Goal: Task Accomplishment & Management: Manage account settings

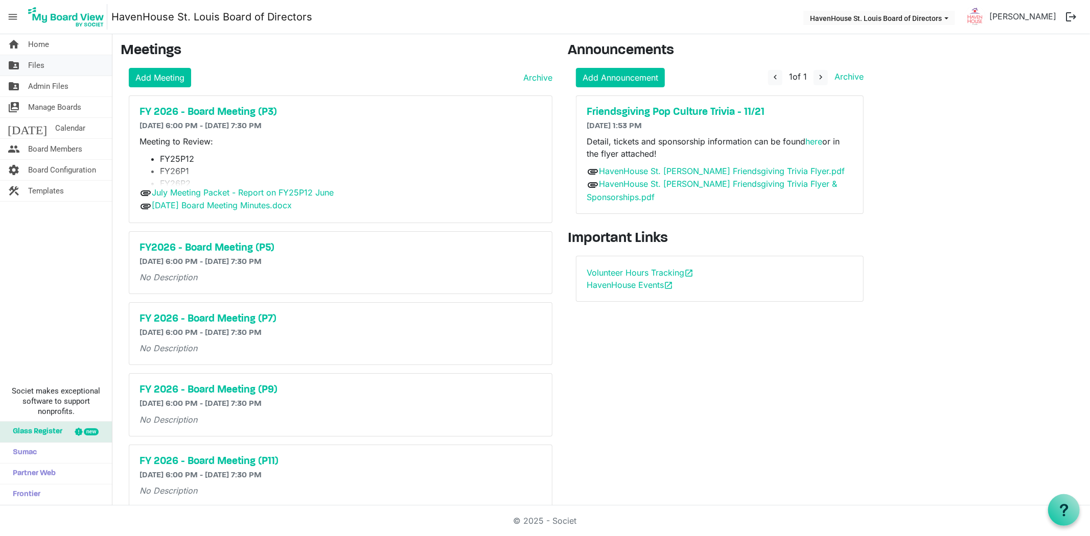
click at [31, 60] on span "Files" at bounding box center [36, 65] width 16 height 20
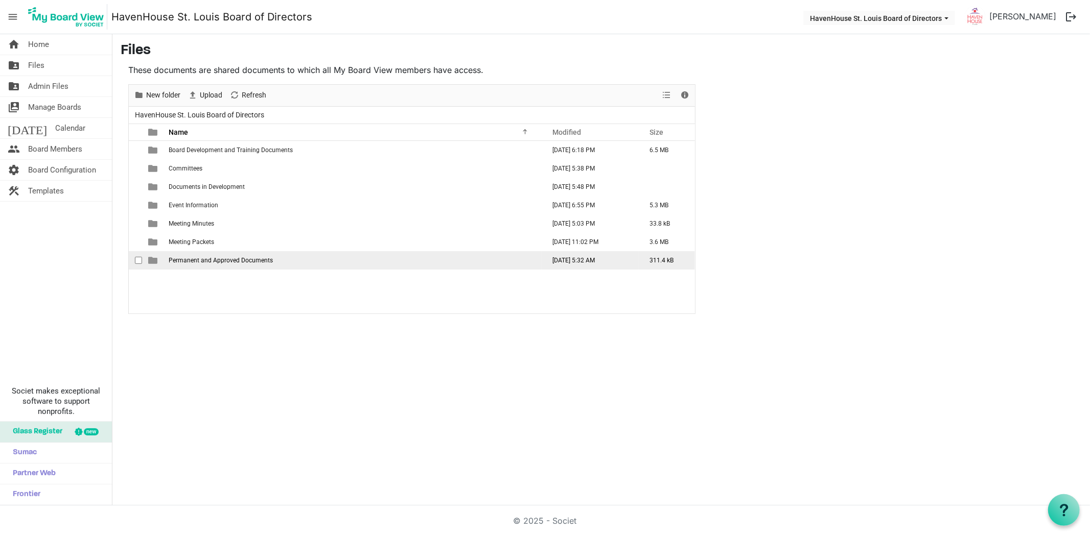
click at [210, 257] on span "Permanent and Approved Documents" at bounding box center [221, 260] width 104 height 7
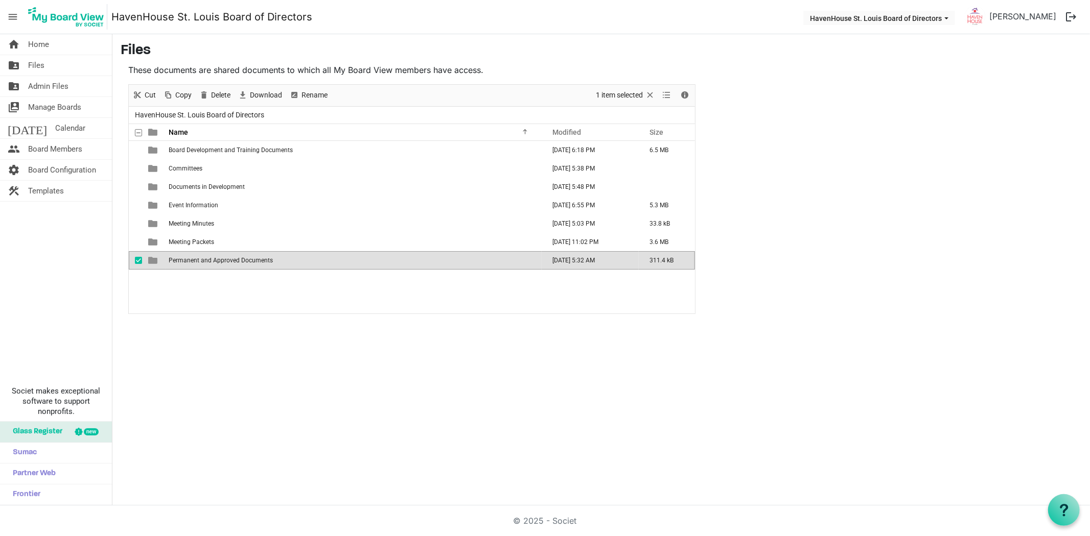
click at [210, 257] on span "Permanent and Approved Documents" at bounding box center [221, 260] width 104 height 7
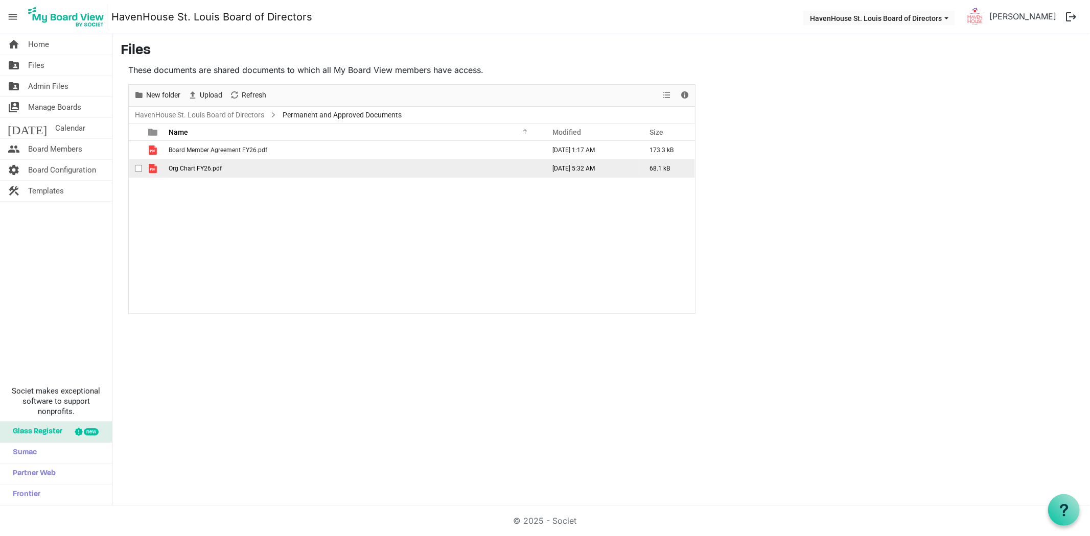
click at [138, 165] on span "checkbox" at bounding box center [138, 168] width 7 height 7
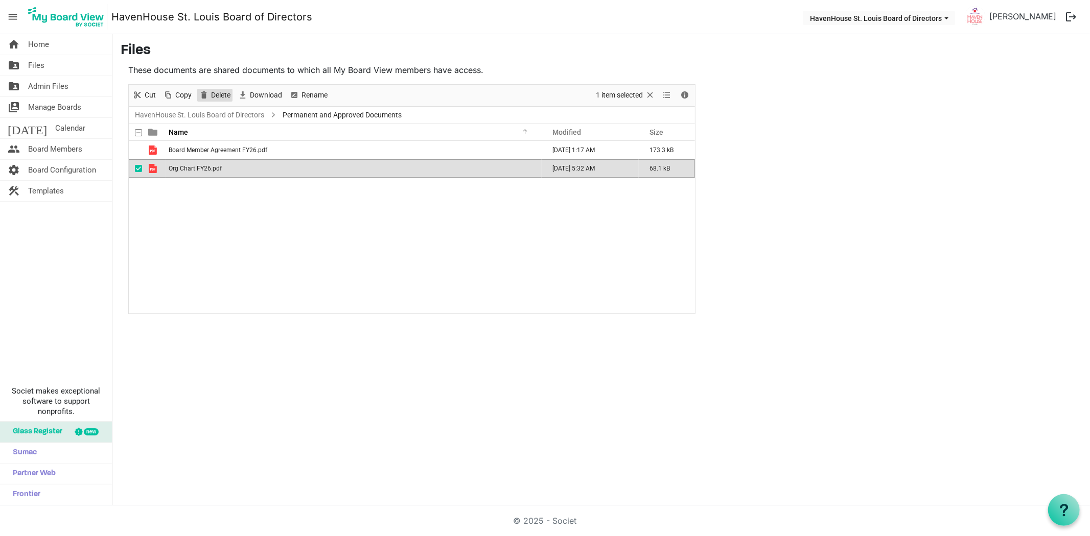
click at [216, 93] on span "Delete" at bounding box center [220, 95] width 21 height 13
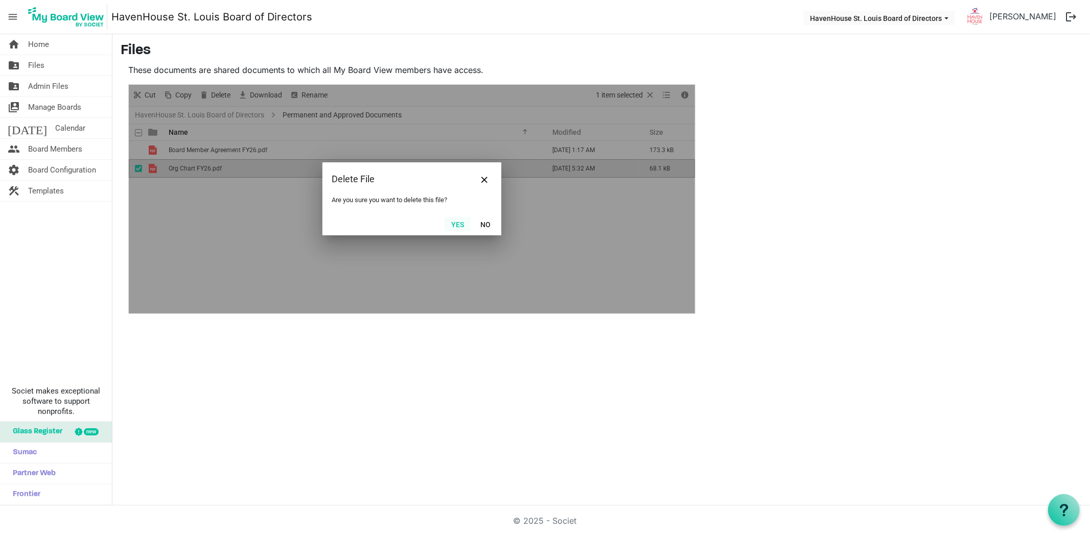
click at [451, 225] on button "Yes" at bounding box center [458, 224] width 26 height 14
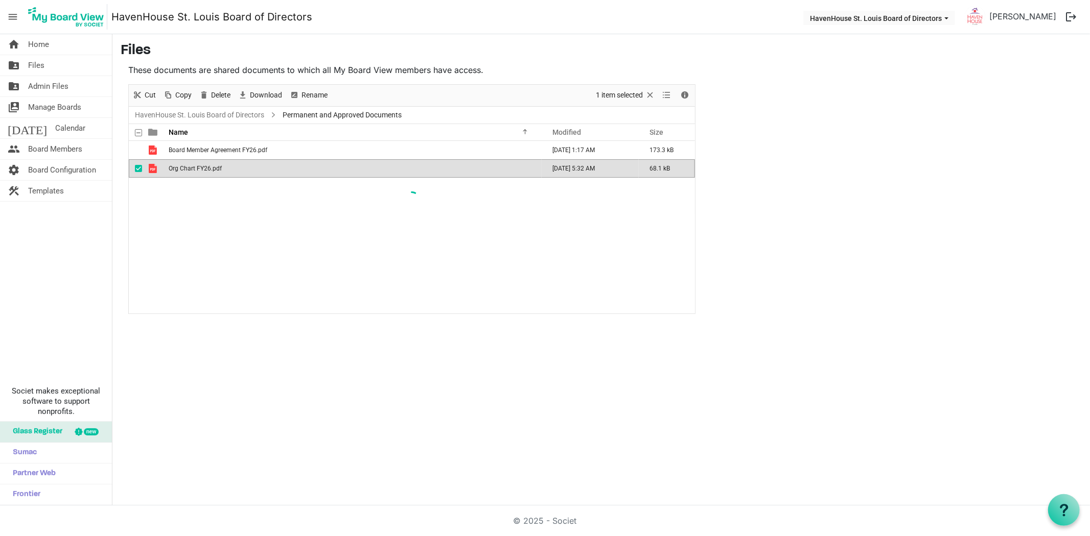
click at [346, 238] on div "New folder Upload Cut Copy Paste Delete Download Rename Sort by Refresh 1 item …" at bounding box center [411, 199] width 567 height 230
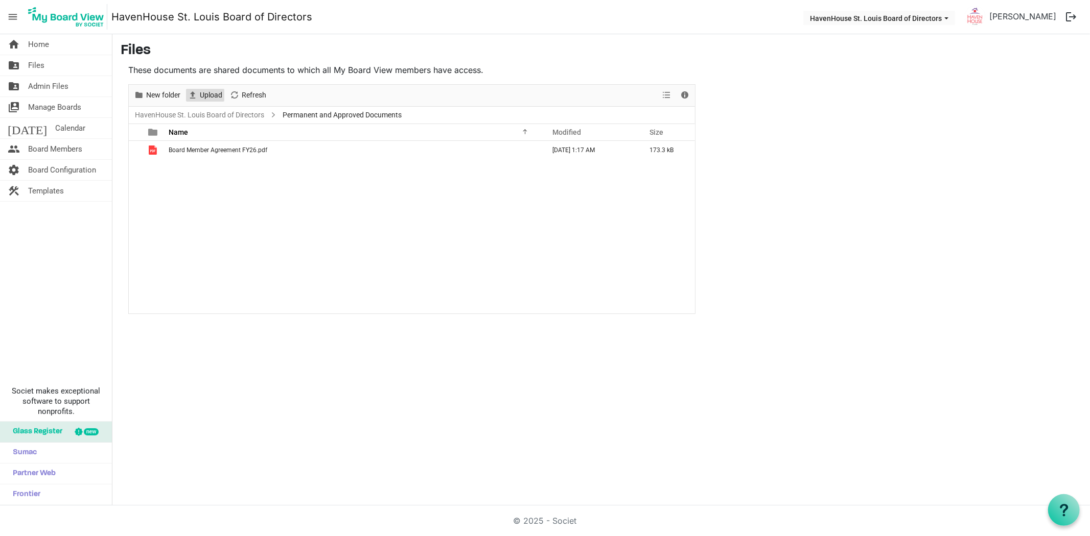
click at [203, 92] on span "Upload" at bounding box center [211, 95] width 25 height 13
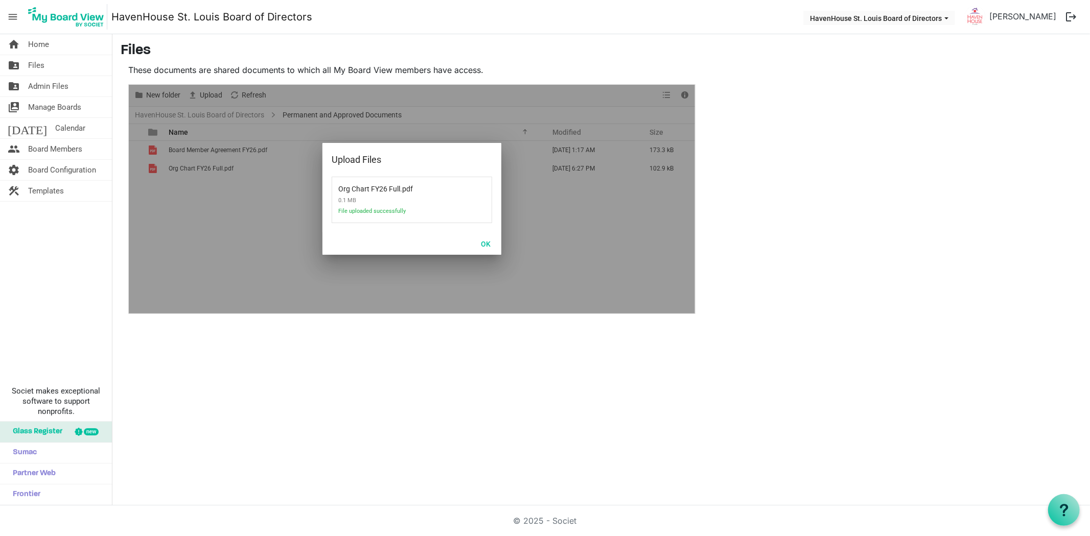
click at [472, 243] on div "OK" at bounding box center [411, 243] width 179 height 22
click at [487, 243] on button "OK" at bounding box center [485, 244] width 23 height 14
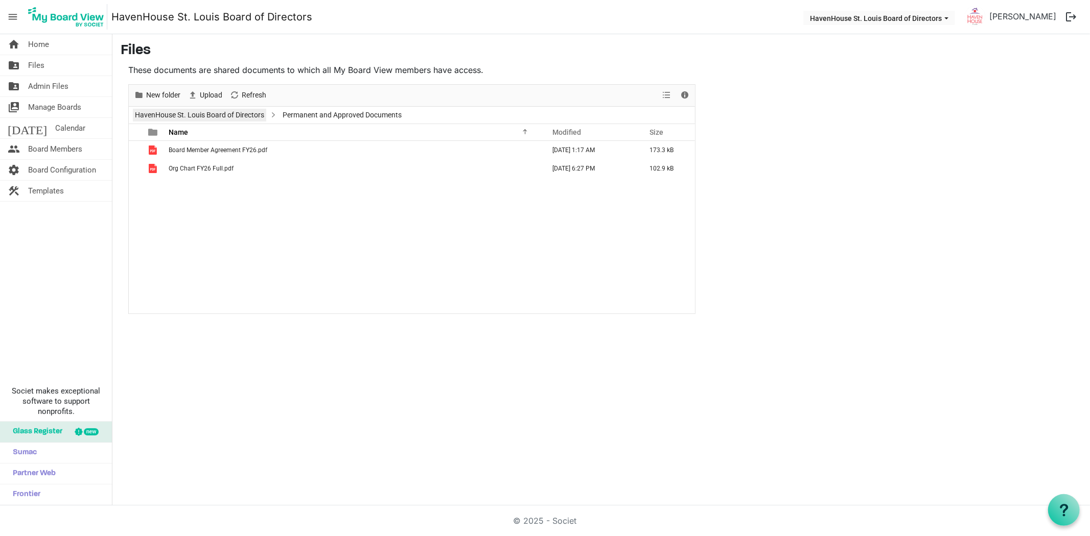
click at [201, 116] on link "HavenHouse St. Louis Board of Directors" at bounding box center [199, 115] width 133 height 13
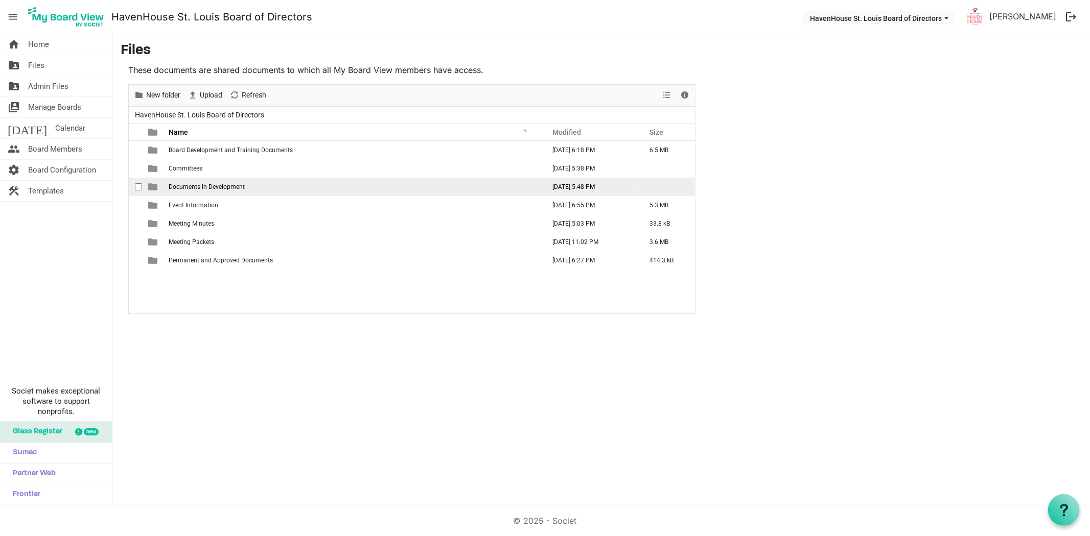
click at [211, 182] on td "Documents in Development" at bounding box center [354, 187] width 376 height 18
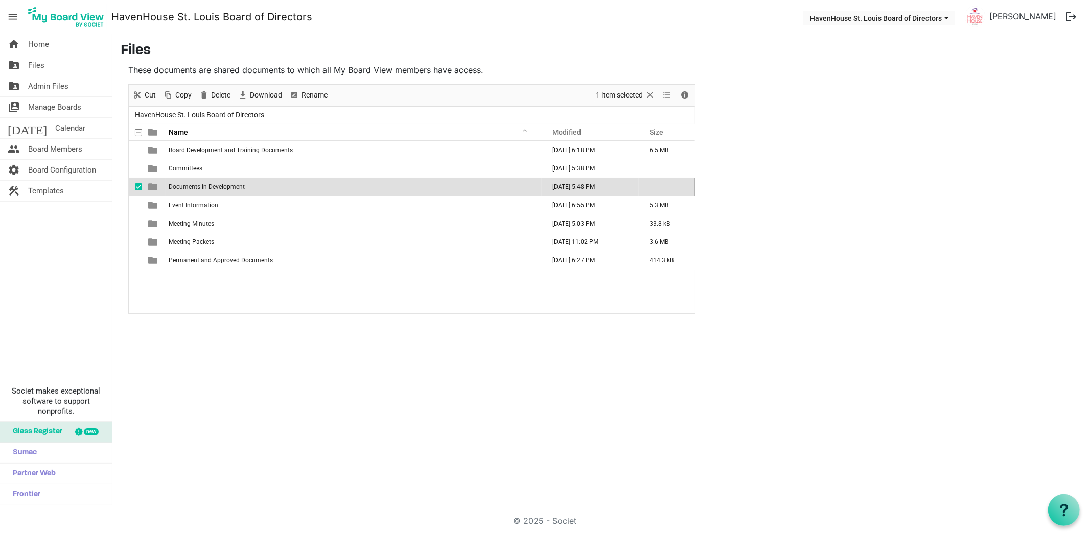
click at [211, 182] on td "Documents in Development" at bounding box center [354, 187] width 376 height 18
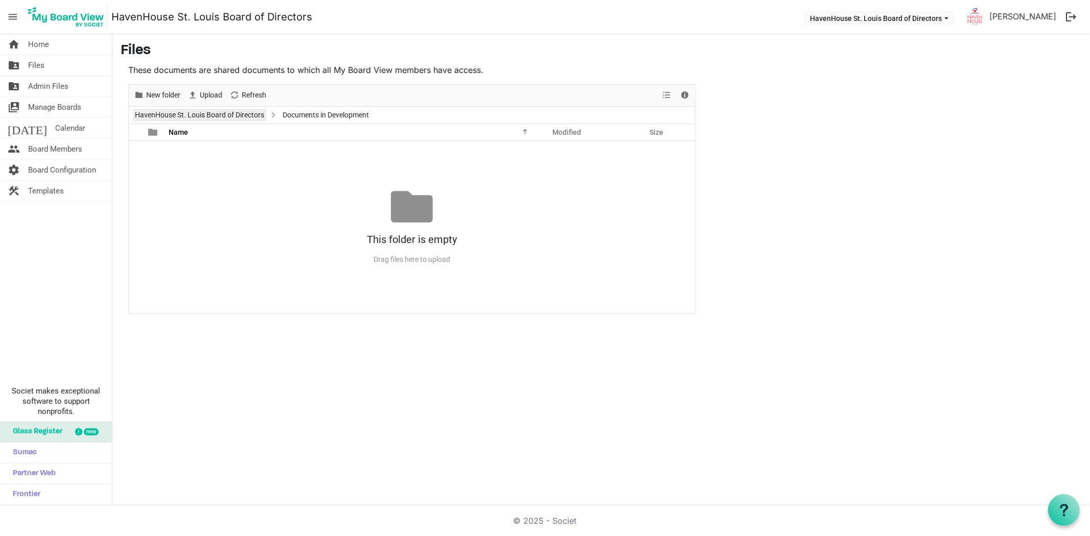
click at [228, 113] on link "HavenHouse St. Louis Board of Directors" at bounding box center [199, 115] width 133 height 13
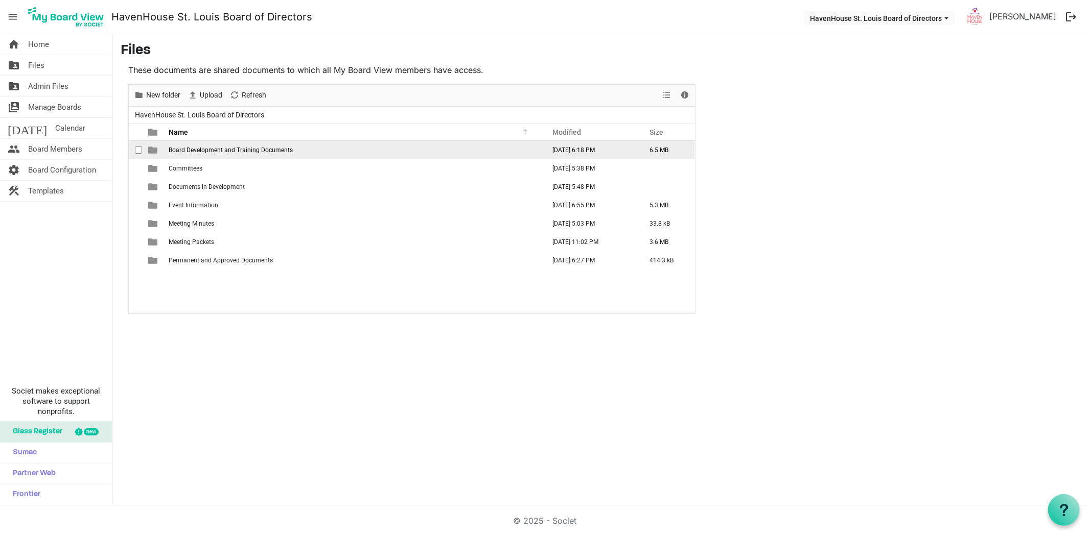
click at [196, 150] on span "Board Development and Training Documents" at bounding box center [231, 150] width 124 height 7
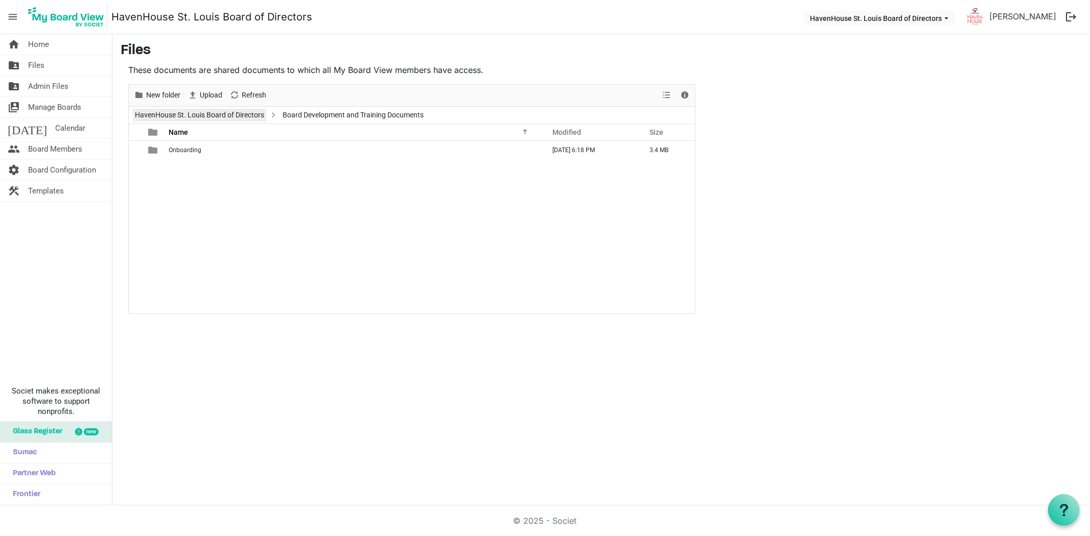
click at [193, 111] on link "HavenHouse St. Louis Board of Directors" at bounding box center [199, 115] width 133 height 13
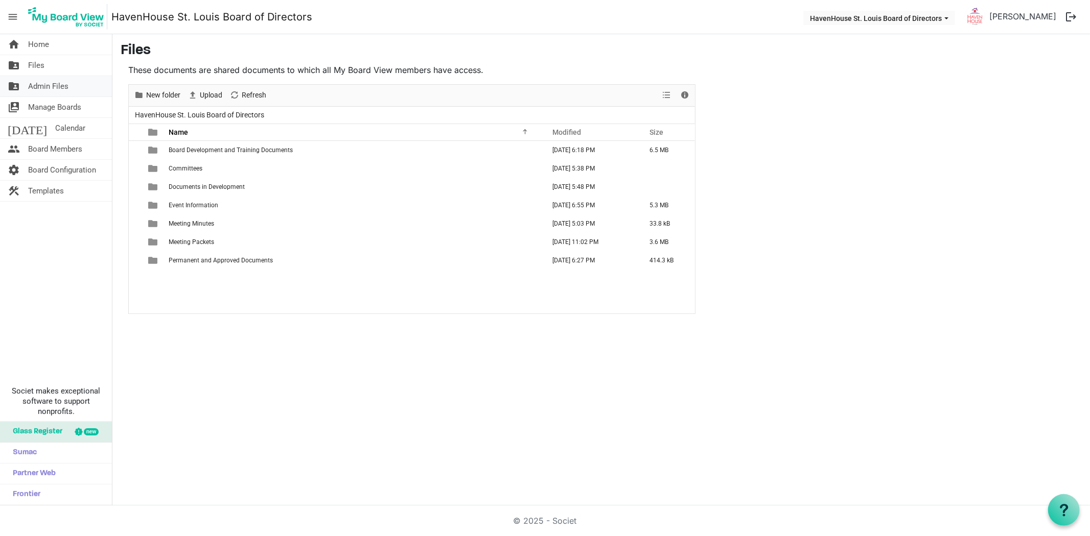
click at [41, 83] on span "Admin Files" at bounding box center [48, 86] width 40 height 20
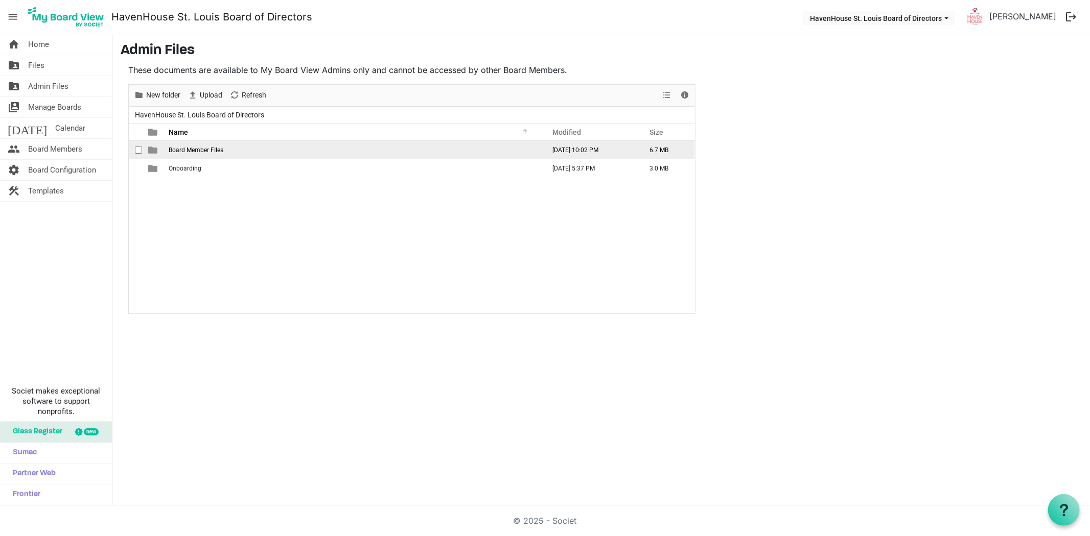
click at [190, 149] on span "Board Member FIles" at bounding box center [196, 150] width 55 height 7
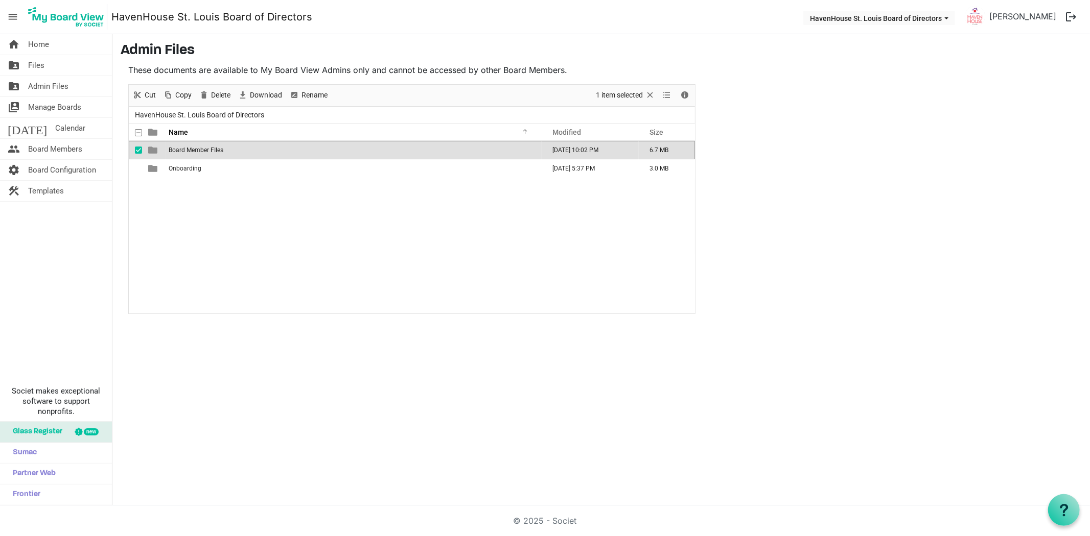
click at [190, 149] on span "Board Member FIles" at bounding box center [196, 150] width 55 height 7
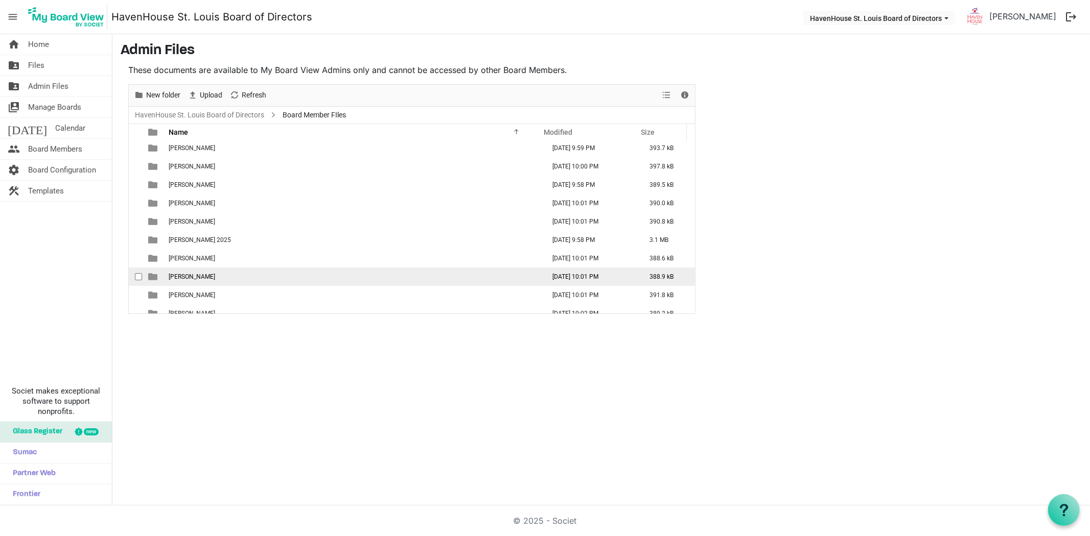
scroll to position [29, 0]
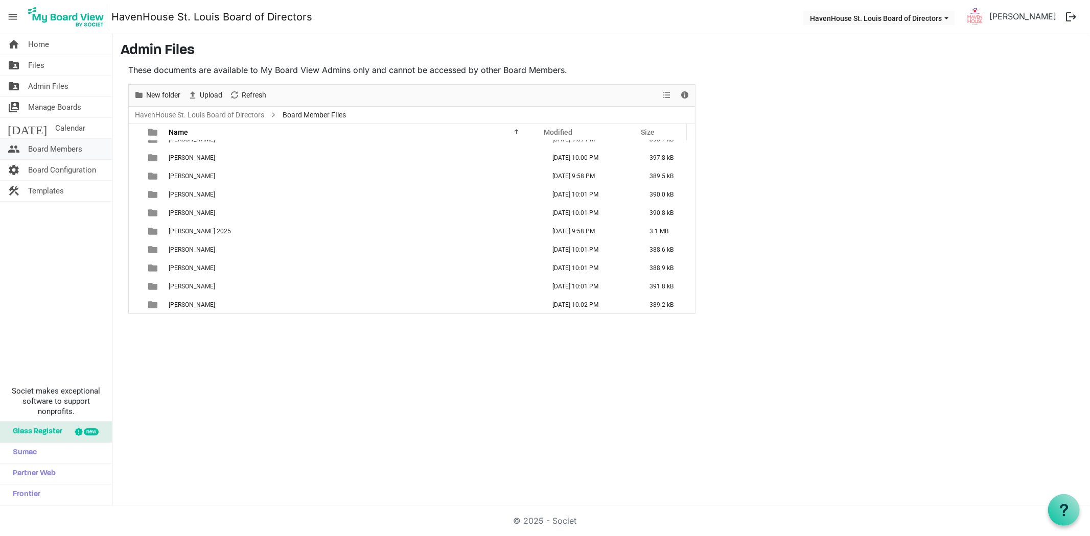
click at [38, 148] on span "Board Members" at bounding box center [55, 149] width 54 height 20
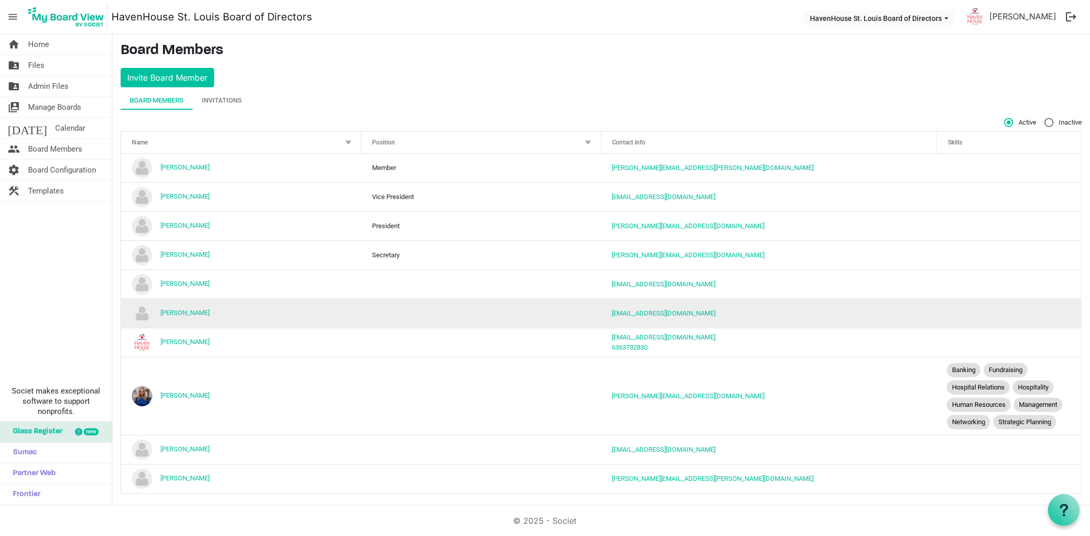
click at [998, 320] on td "is template cell column header Skills" at bounding box center [1009, 313] width 144 height 29
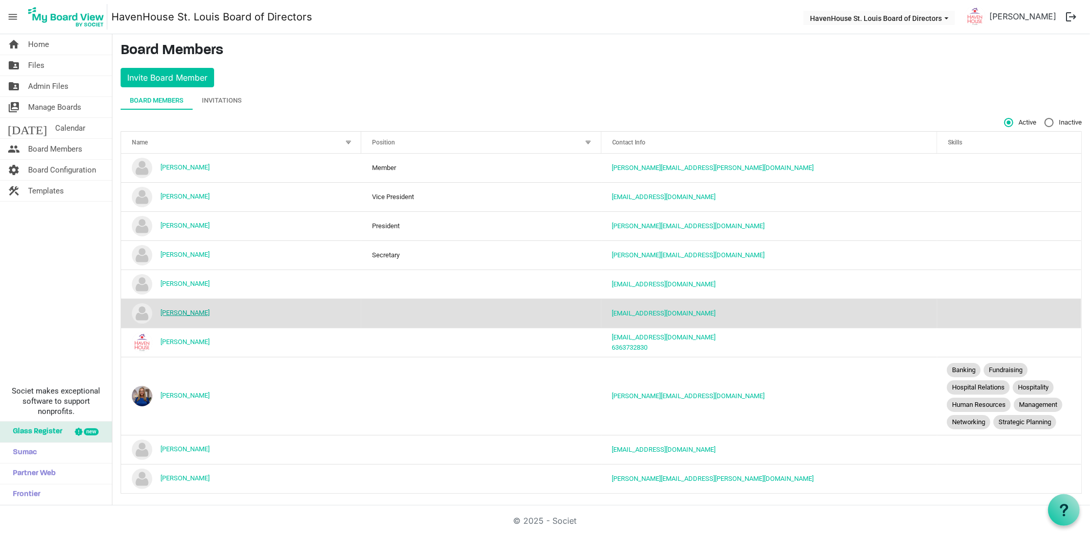
click at [184, 312] on link "Kevin Moore" at bounding box center [184, 313] width 49 height 8
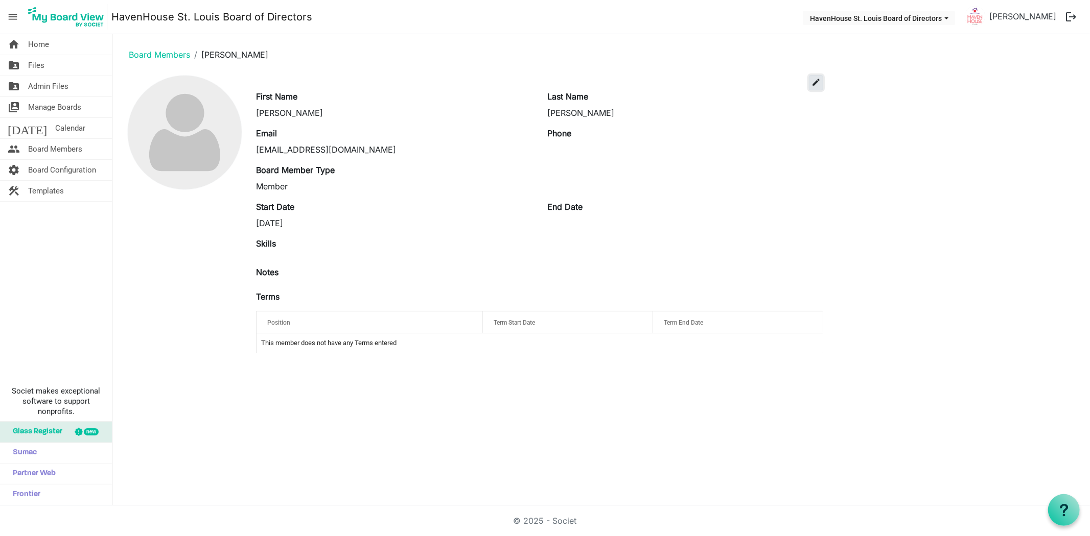
click at [814, 85] on span "edit" at bounding box center [815, 82] width 9 height 9
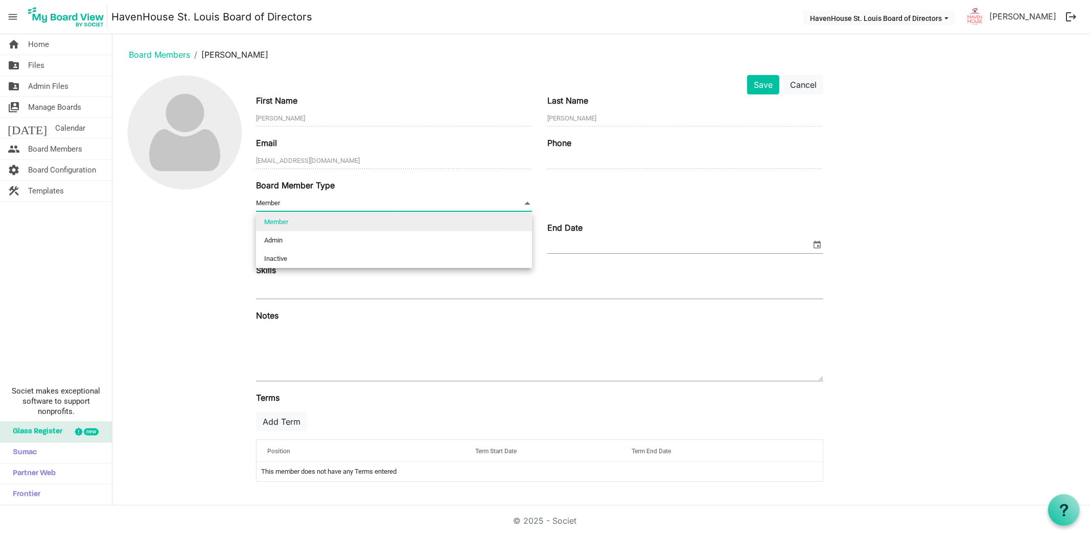
click at [346, 206] on span "Member Member" at bounding box center [394, 204] width 276 height 16
click at [713, 215] on div "Board Member Type Member Member" at bounding box center [539, 200] width 582 height 42
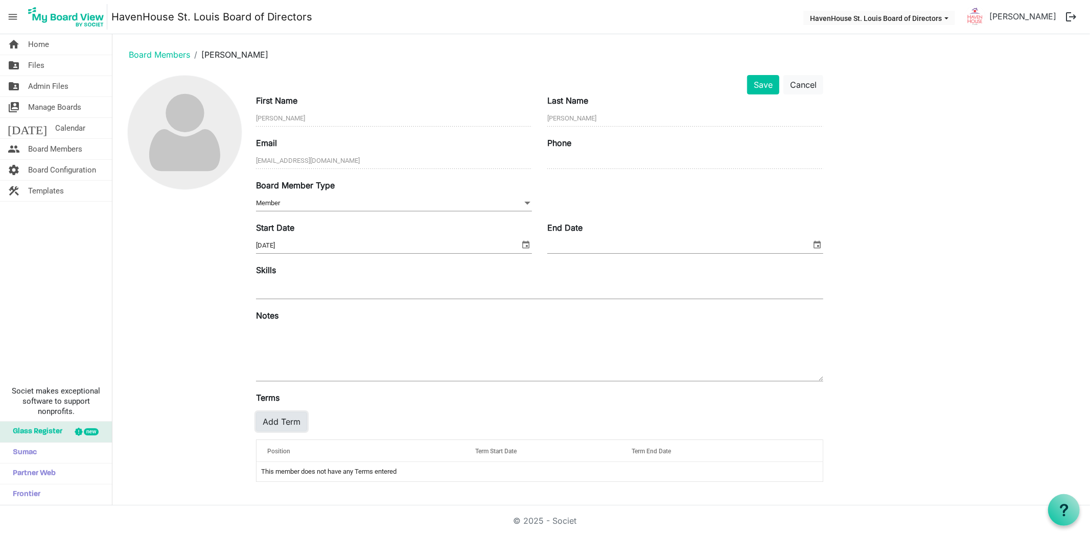
click at [272, 427] on button "Add Term" at bounding box center [281, 421] width 51 height 19
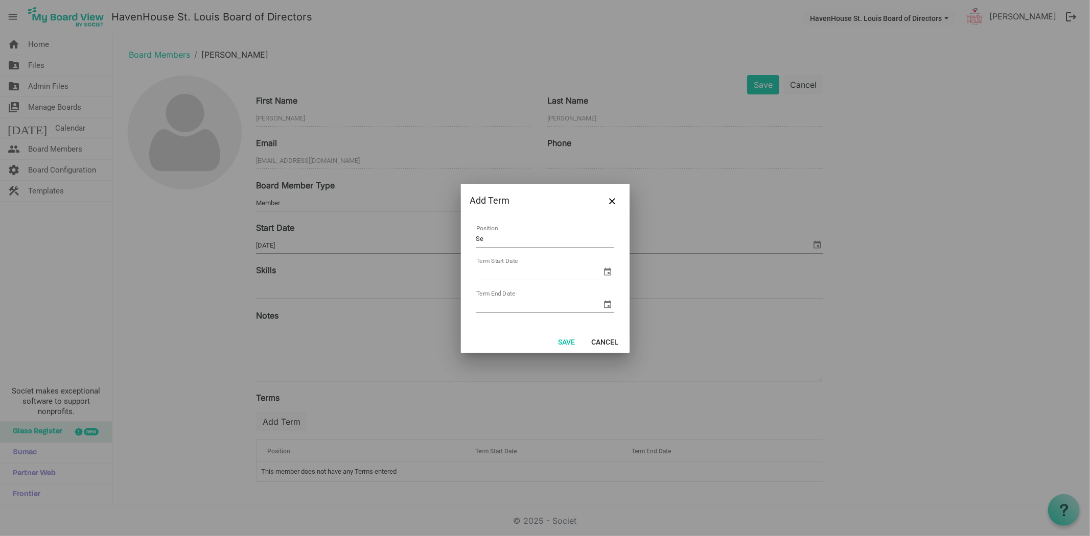
type input "S"
type input "Treasurer"
click at [563, 343] on button "Save" at bounding box center [567, 342] width 30 height 14
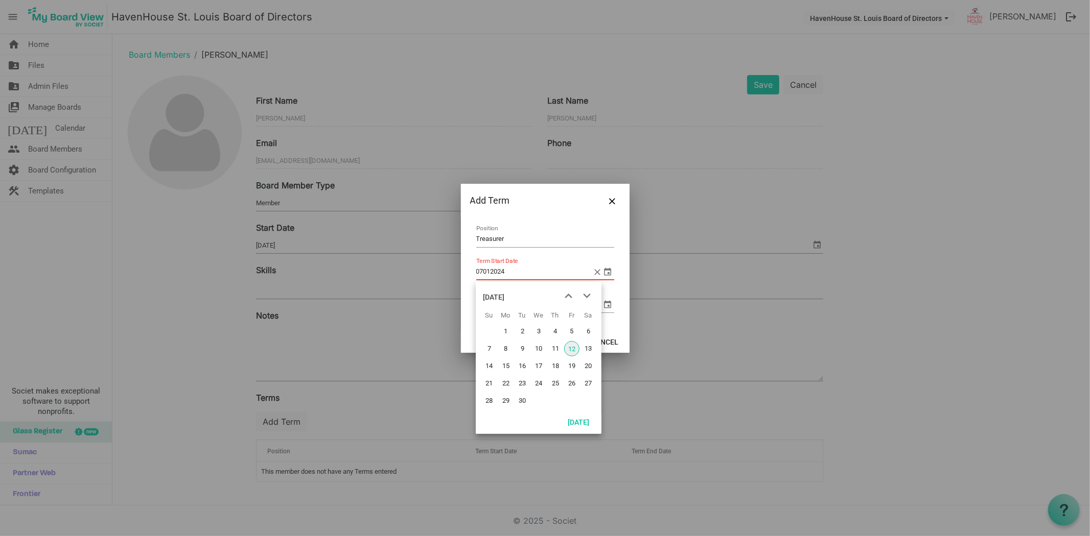
click at [603, 270] on span "select" at bounding box center [608, 272] width 12 height 12
drag, startPoint x: 514, startPoint y: 272, endPoint x: 455, endPoint y: 270, distance: 59.3
click at [456, 271] on div "Add Term Treasurer Position 07012024 Term Start Date Term End Date This field i…" at bounding box center [545, 268] width 1090 height 536
type input "0"
type input "7/1/2024"
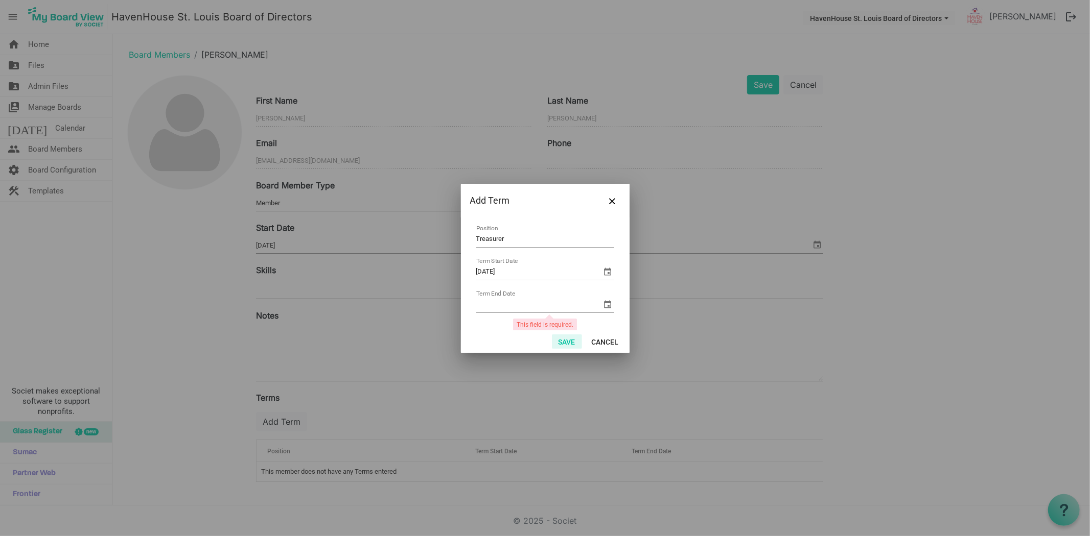
click at [552, 341] on button "Save" at bounding box center [567, 342] width 30 height 14
click at [561, 340] on button "Save" at bounding box center [567, 342] width 30 height 14
click at [917, 269] on div at bounding box center [545, 268] width 1090 height 536
click at [545, 308] on input "Term End Date" at bounding box center [539, 304] width 126 height 15
click at [602, 302] on span "select" at bounding box center [608, 304] width 12 height 12
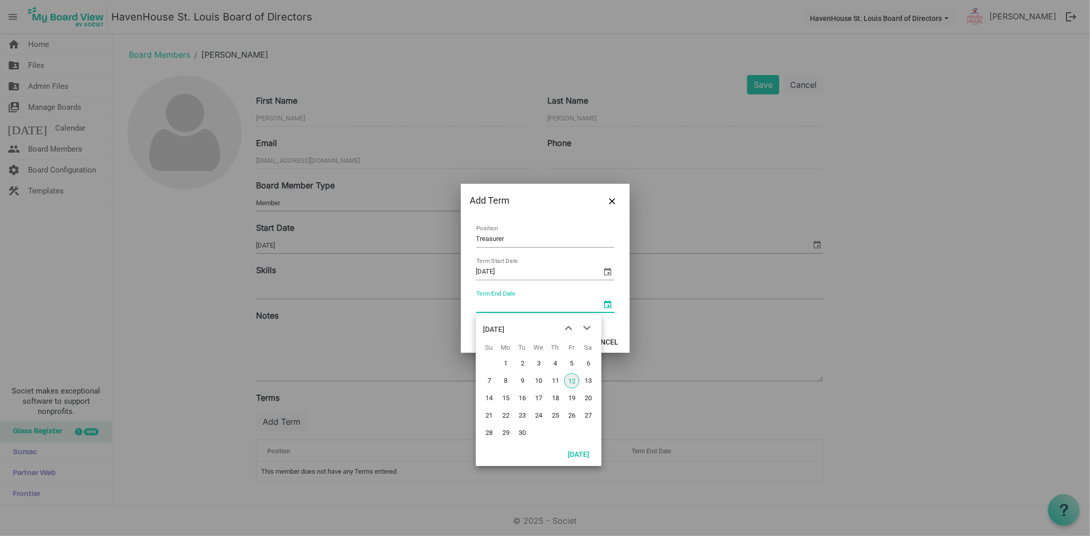
click at [515, 299] on input "Term End Date" at bounding box center [539, 304] width 126 height 15
type input "06/30/2027"
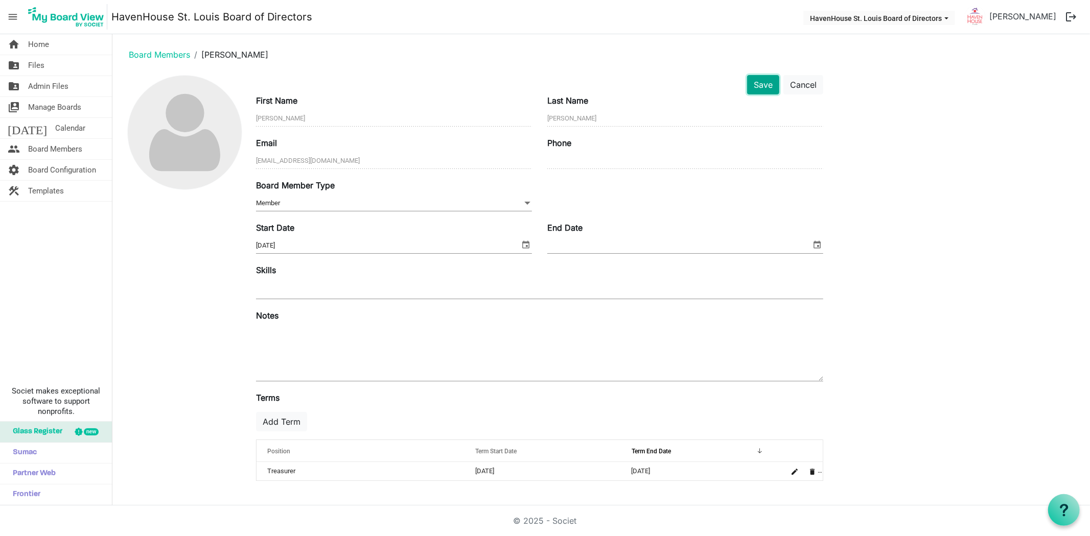
click at [762, 87] on button "Save" at bounding box center [763, 84] width 32 height 19
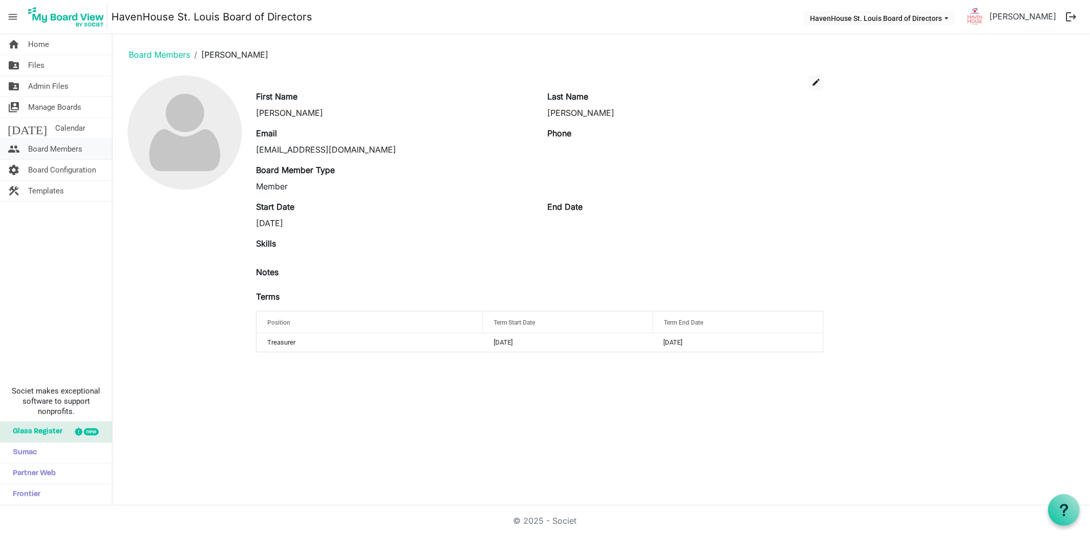
click at [52, 155] on span "Board Members" at bounding box center [55, 149] width 54 height 20
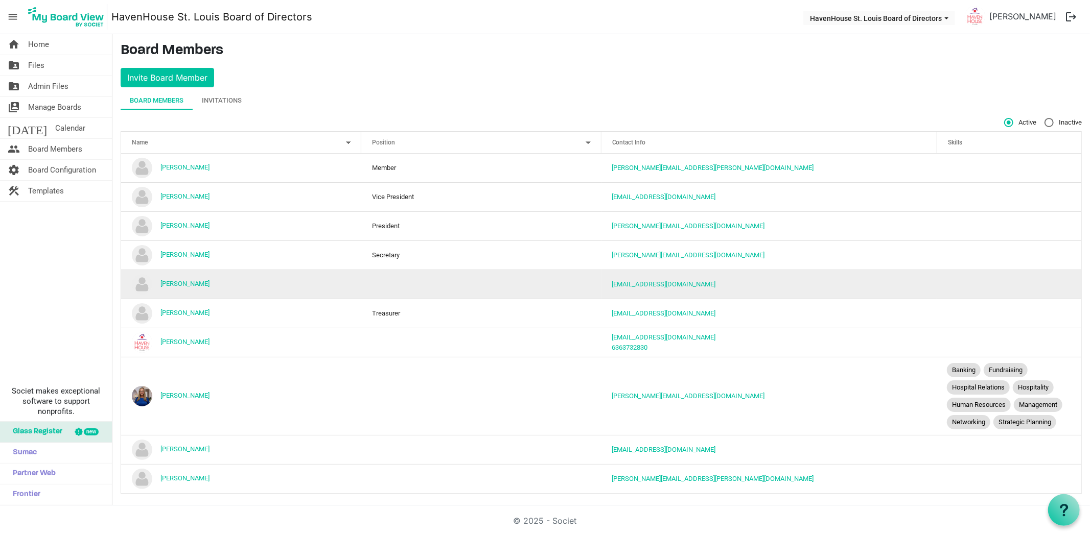
click at [303, 285] on td "[PERSON_NAME]" at bounding box center [241, 284] width 240 height 29
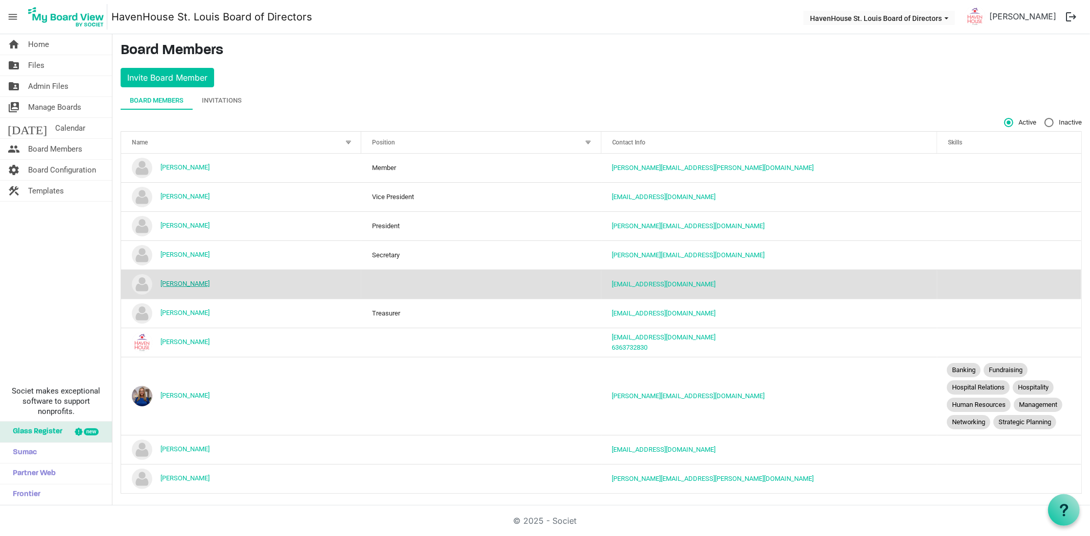
click at [179, 283] on link "[PERSON_NAME]" at bounding box center [184, 284] width 49 height 8
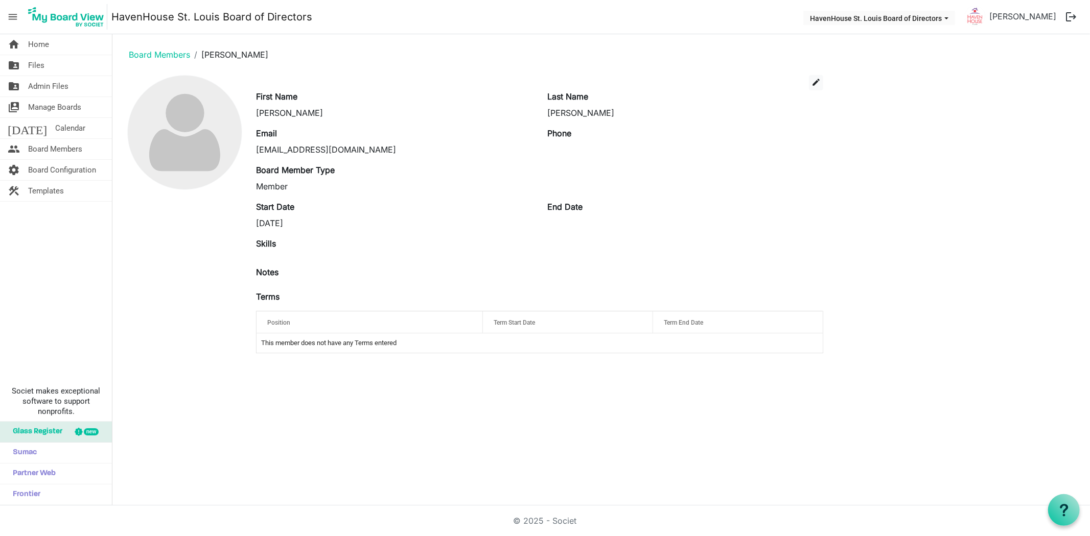
click at [824, 82] on div "edit" at bounding box center [539, 82] width 582 height 15
click at [814, 80] on span "edit" at bounding box center [815, 82] width 9 height 9
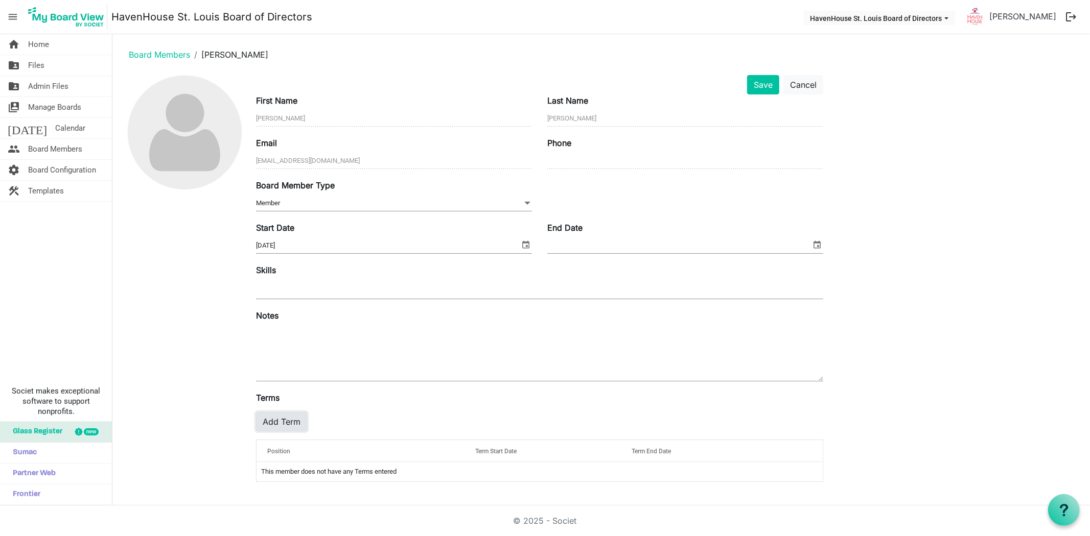
click at [283, 424] on button "Add Term" at bounding box center [281, 421] width 51 height 19
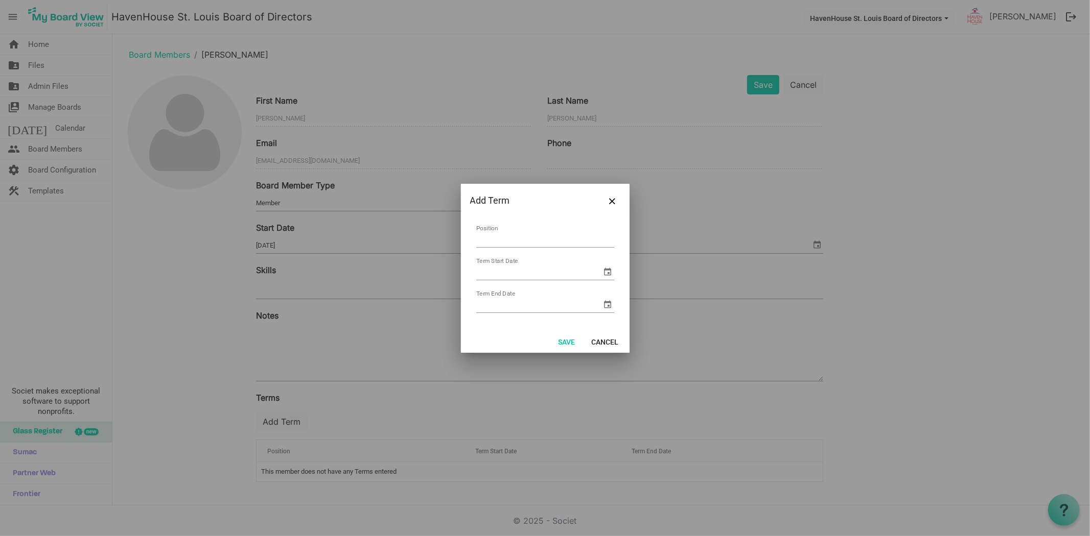
click at [493, 237] on input "Position" at bounding box center [545, 240] width 138 height 16
click at [483, 268] on input "Term Start Date" at bounding box center [539, 272] width 126 height 15
click at [497, 243] on input "Position" at bounding box center [545, 240] width 138 height 16
click at [477, 238] on input "Position" at bounding box center [545, 240] width 138 height 16
click at [617, 339] on button "Cancel" at bounding box center [605, 342] width 40 height 14
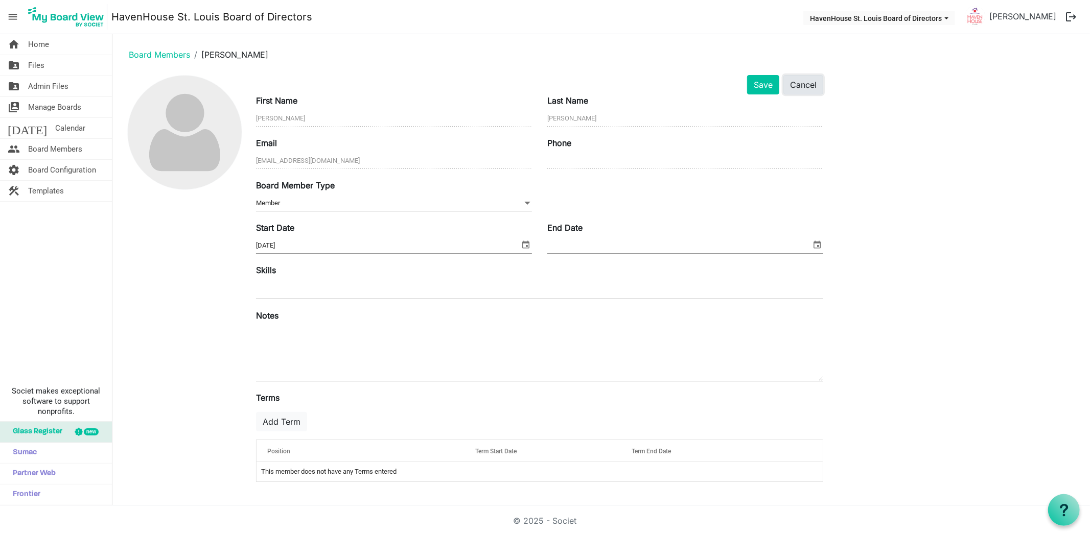
click at [812, 89] on button "Cancel" at bounding box center [803, 84] width 40 height 19
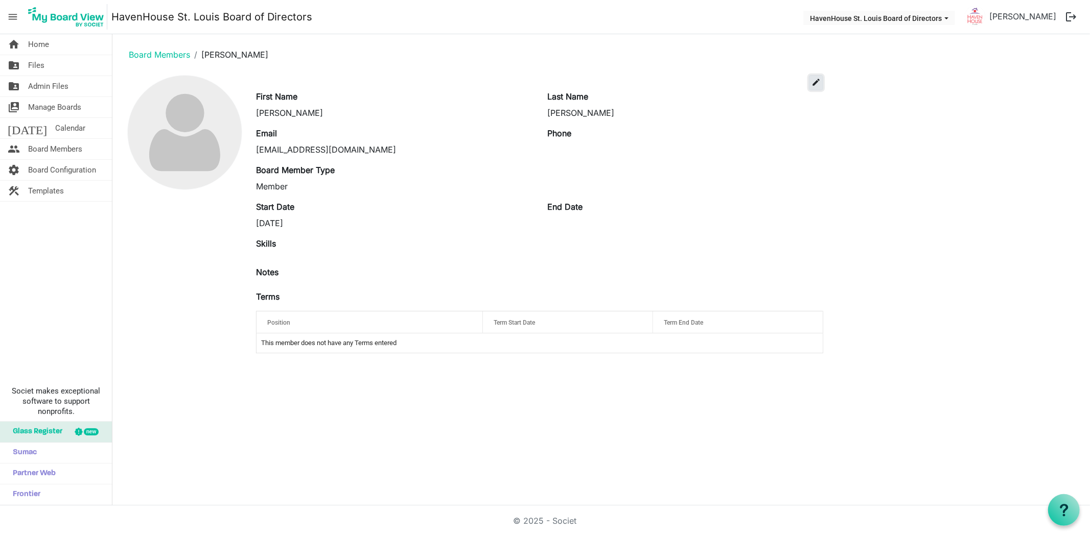
click at [810, 79] on button "edit" at bounding box center [816, 82] width 14 height 15
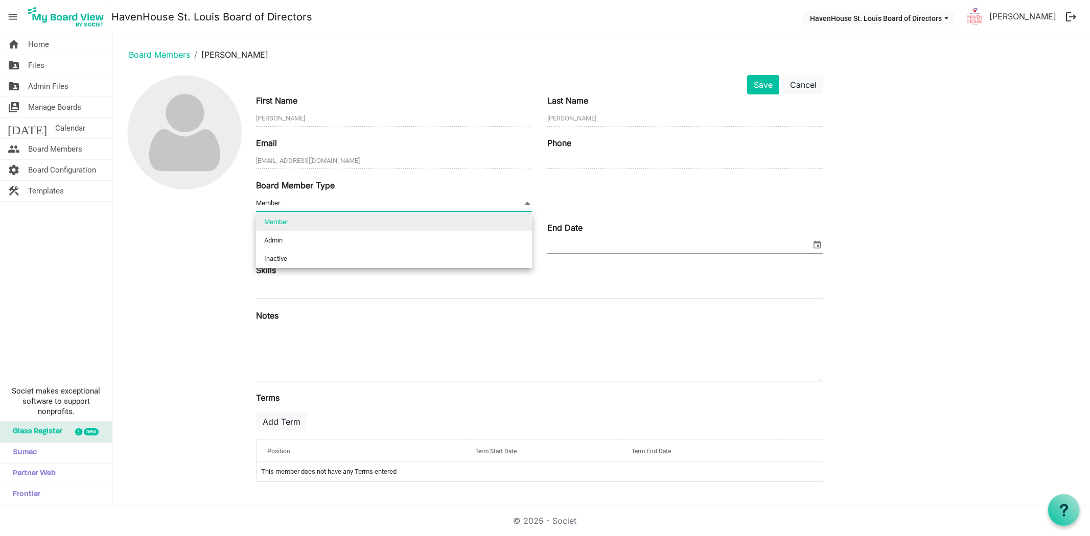
click at [323, 198] on span "Member Member" at bounding box center [394, 204] width 276 height 16
click at [836, 185] on div "Save Cancel First Name Glenn Last Name Sartori Email rg492@sbcglobal.net Phone …" at bounding box center [601, 282] width 961 height 415
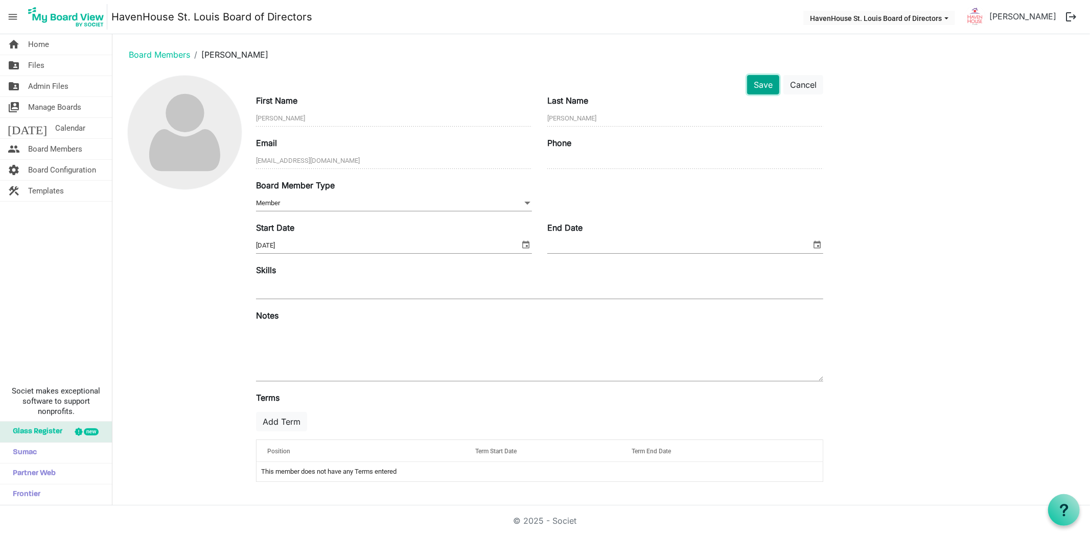
click at [770, 87] on button "Save" at bounding box center [763, 84] width 32 height 19
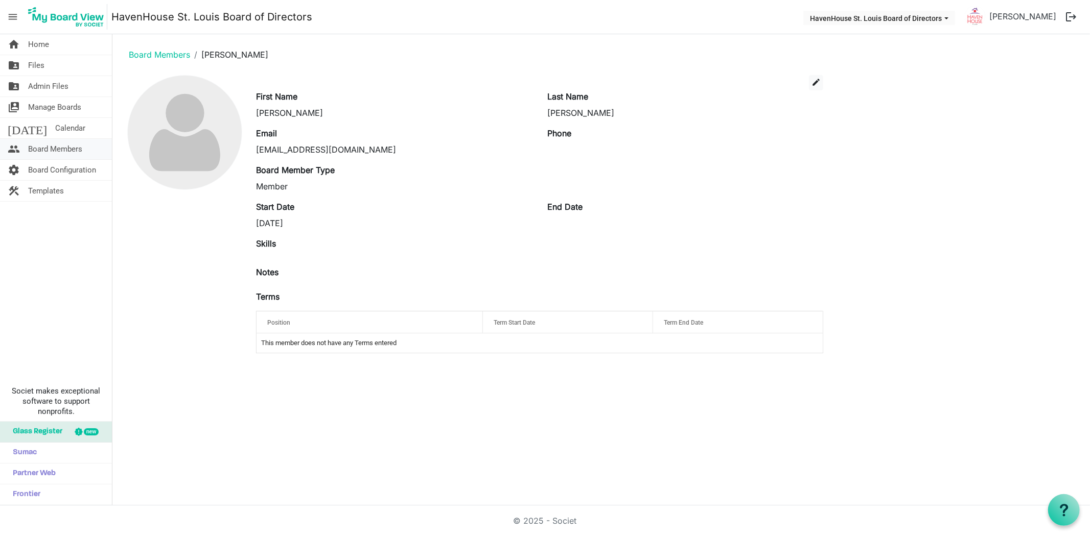
click at [56, 147] on span "Board Members" at bounding box center [55, 149] width 54 height 20
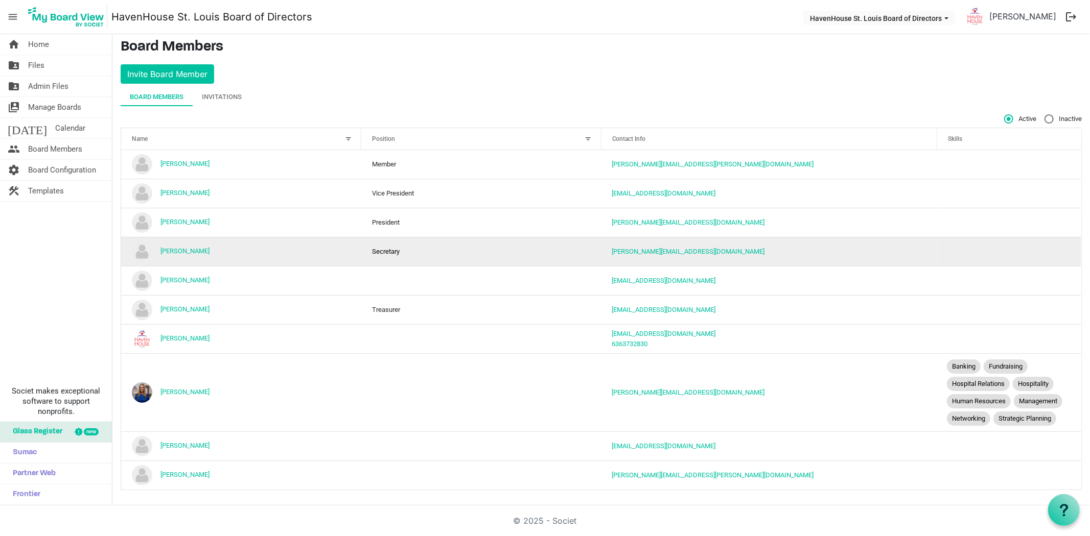
scroll to position [4, 0]
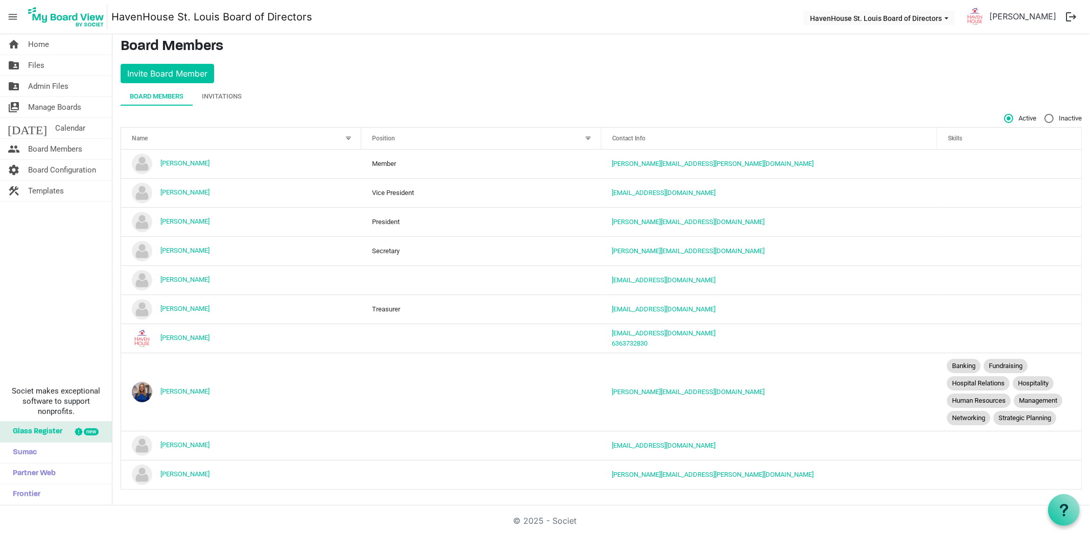
click at [222, 89] on div "Invitations" at bounding box center [222, 96] width 40 height 18
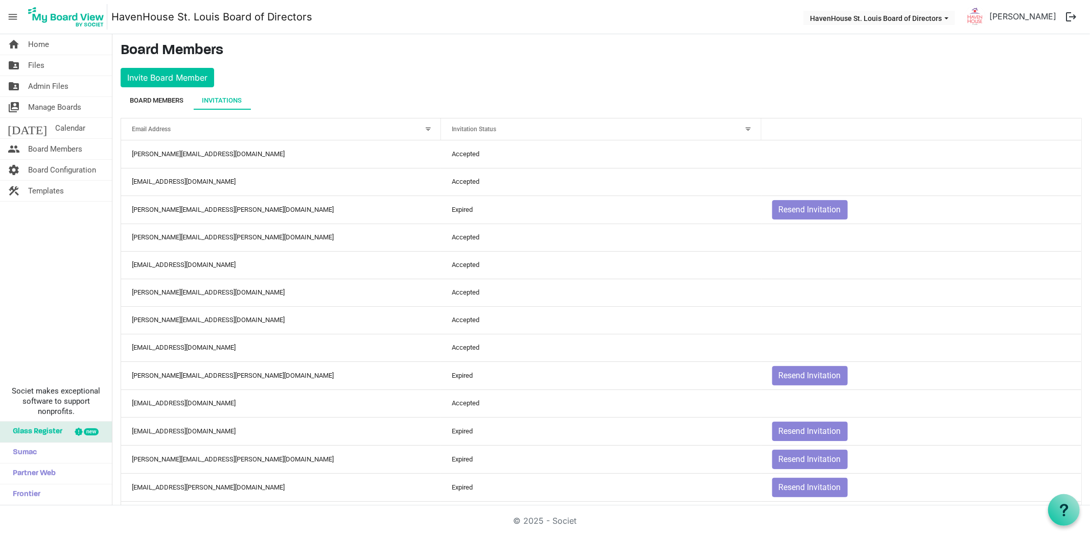
click at [141, 101] on div "Board Members" at bounding box center [157, 101] width 54 height 10
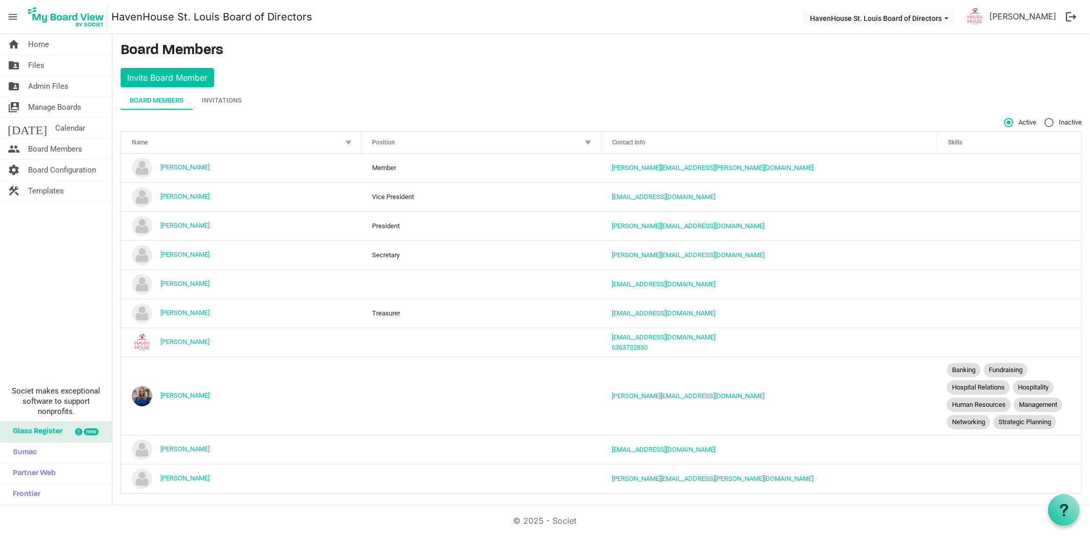
drag, startPoint x: 227, startPoint y: 94, endPoint x: 389, endPoint y: 147, distance: 170.5
click at [227, 93] on div "Invitations" at bounding box center [222, 100] width 40 height 18
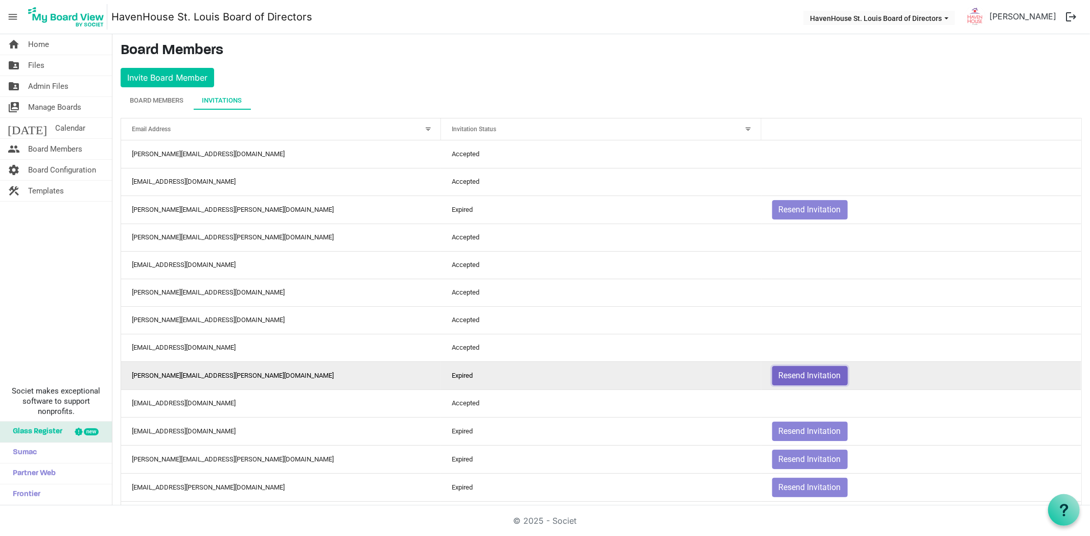
click at [788, 376] on button "Resend Invitation" at bounding box center [810, 375] width 76 height 19
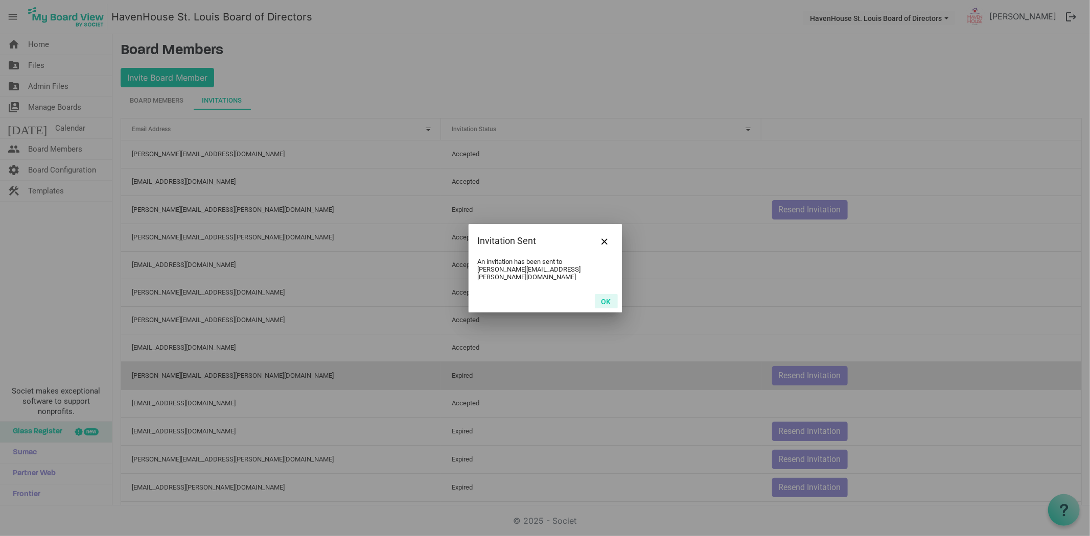
click at [603, 296] on button "OK" at bounding box center [606, 301] width 23 height 14
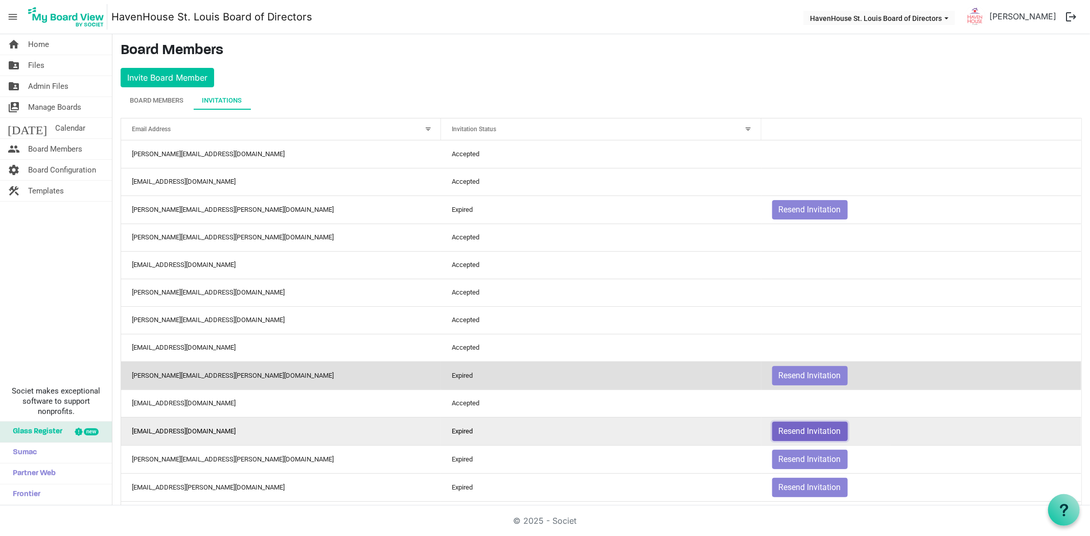
click at [804, 429] on button "Resend Invitation" at bounding box center [810, 431] width 76 height 19
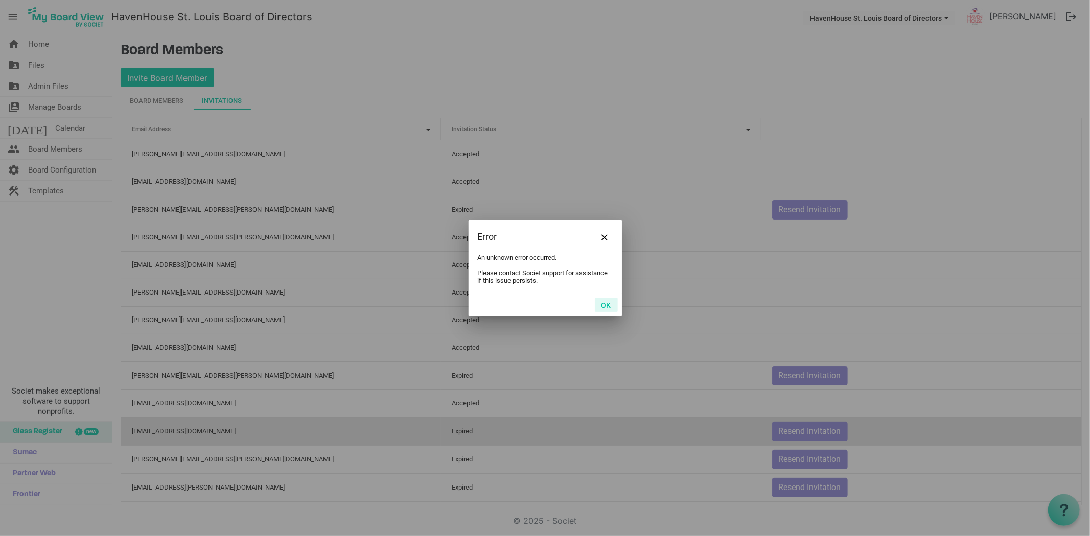
click at [601, 306] on button "OK" at bounding box center [606, 305] width 23 height 14
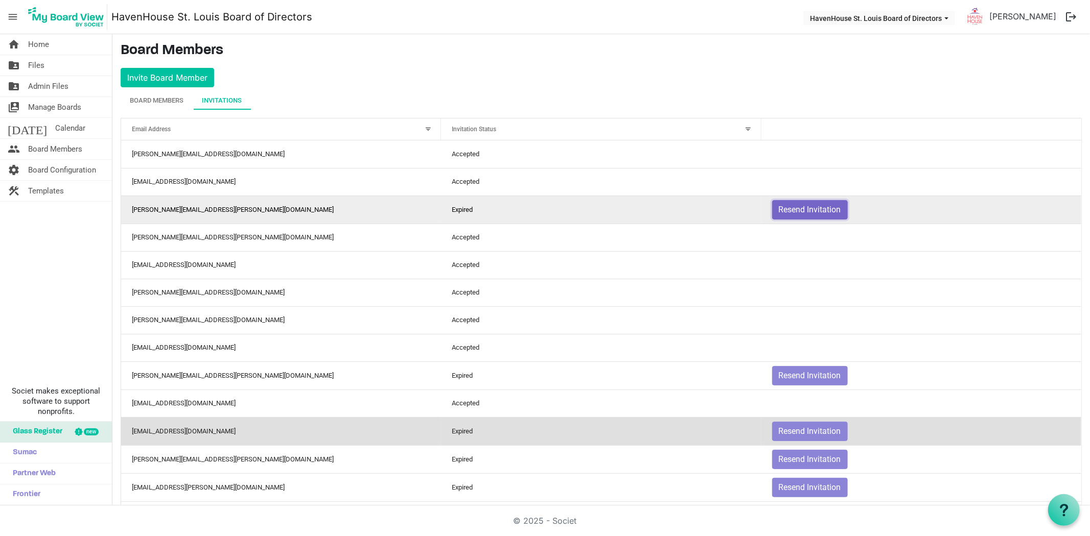
click at [792, 212] on button "Resend Invitation" at bounding box center [810, 209] width 76 height 19
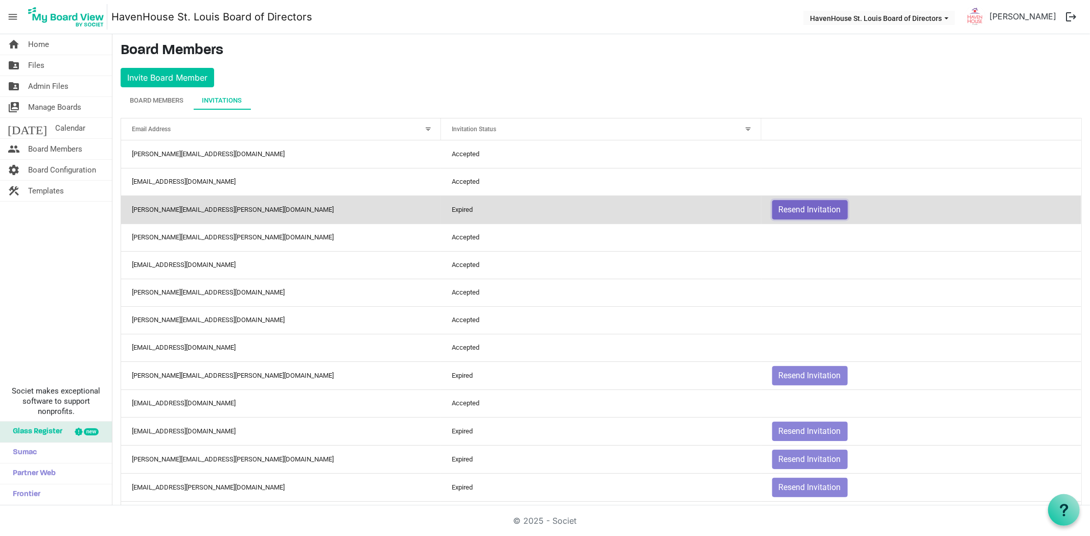
click at [798, 214] on button "Resend Invitation" at bounding box center [810, 209] width 76 height 19
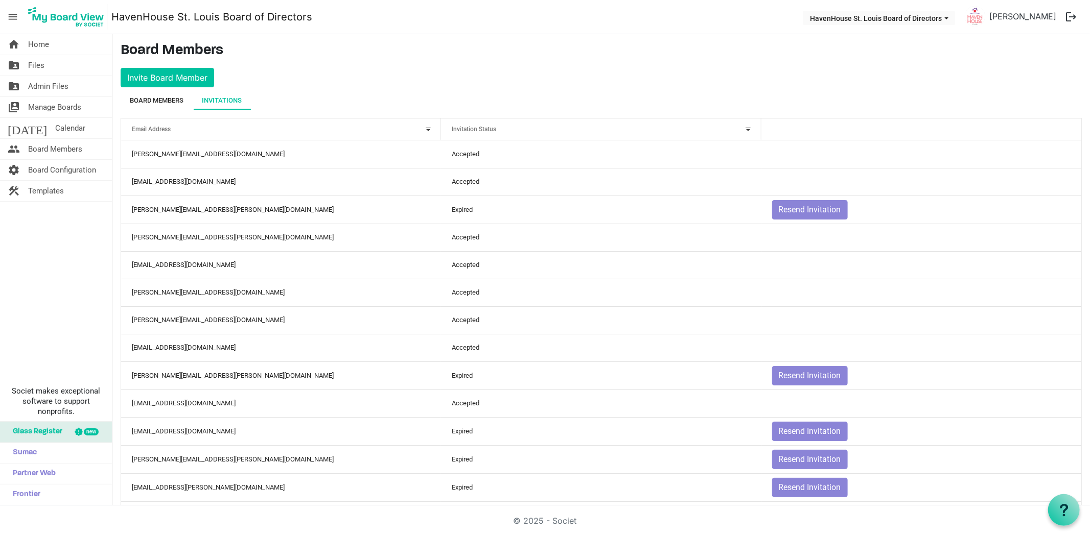
click at [149, 99] on div "Board Members" at bounding box center [157, 101] width 54 height 10
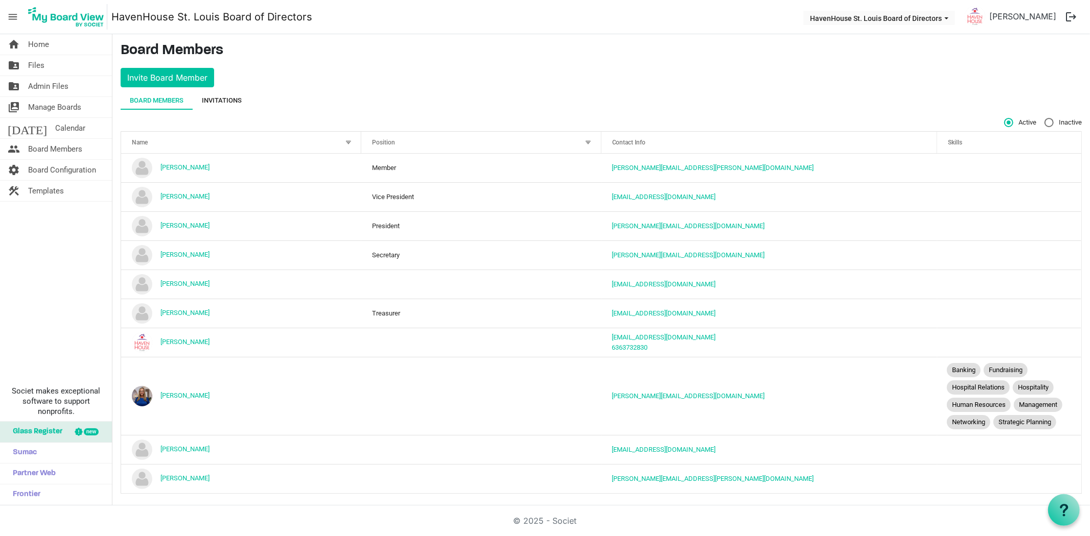
click at [218, 98] on div "Invitations" at bounding box center [222, 101] width 40 height 10
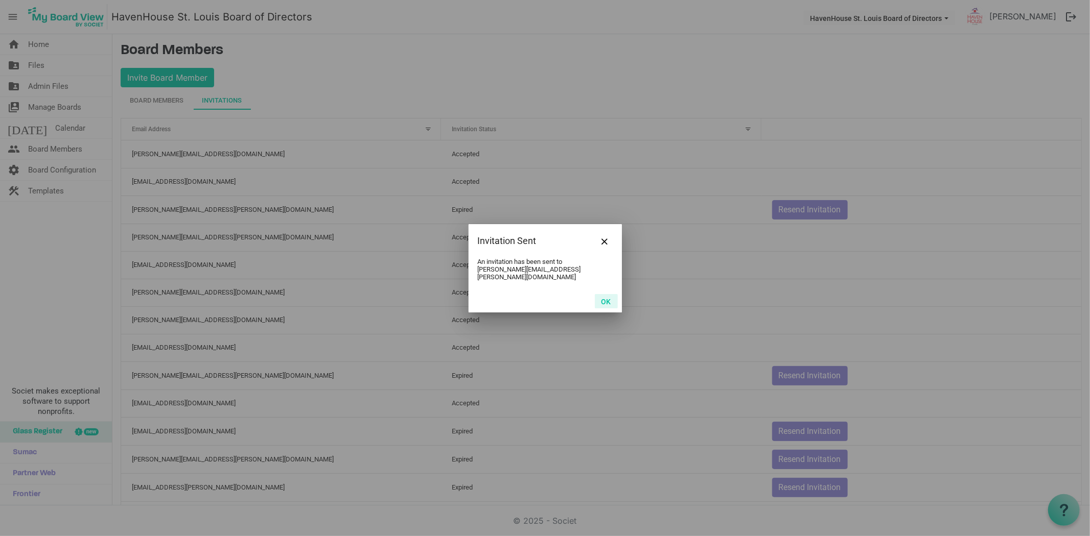
click at [604, 299] on button "OK" at bounding box center [606, 301] width 23 height 14
click at [609, 298] on button "OK" at bounding box center [606, 301] width 23 height 14
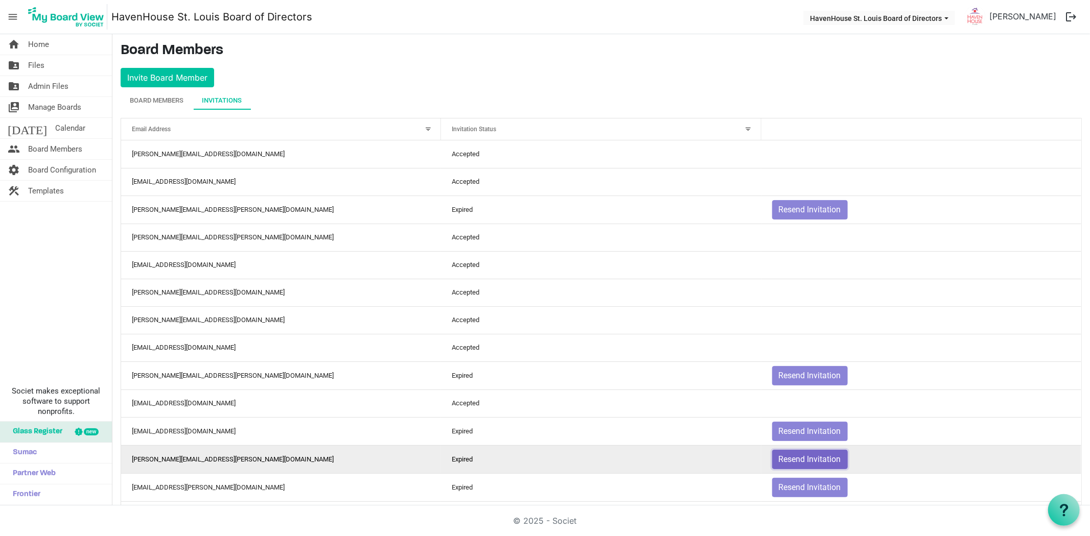
click at [810, 460] on button "Resend Invitation" at bounding box center [810, 459] width 76 height 19
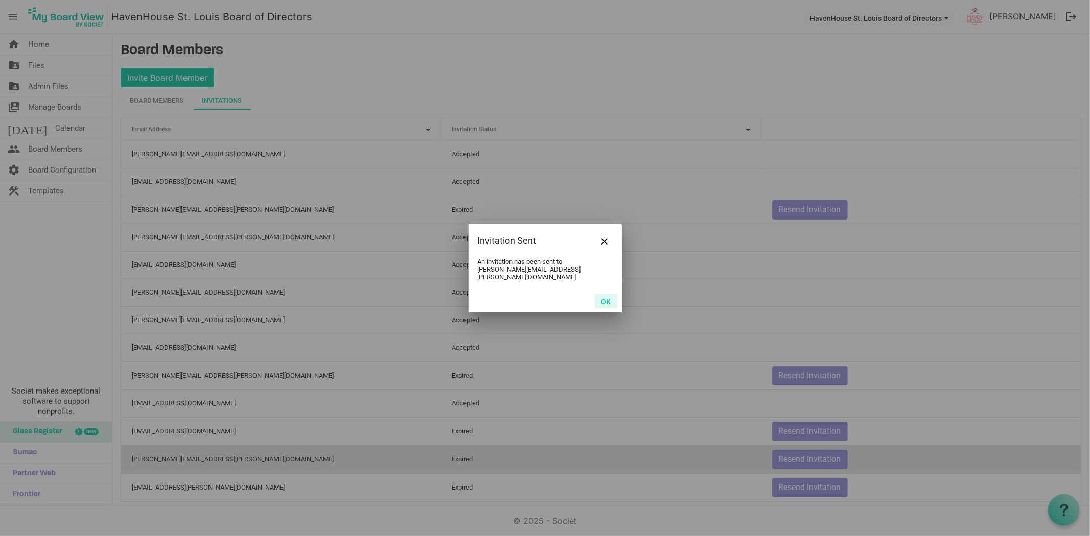
click at [600, 299] on button "OK" at bounding box center [606, 301] width 23 height 14
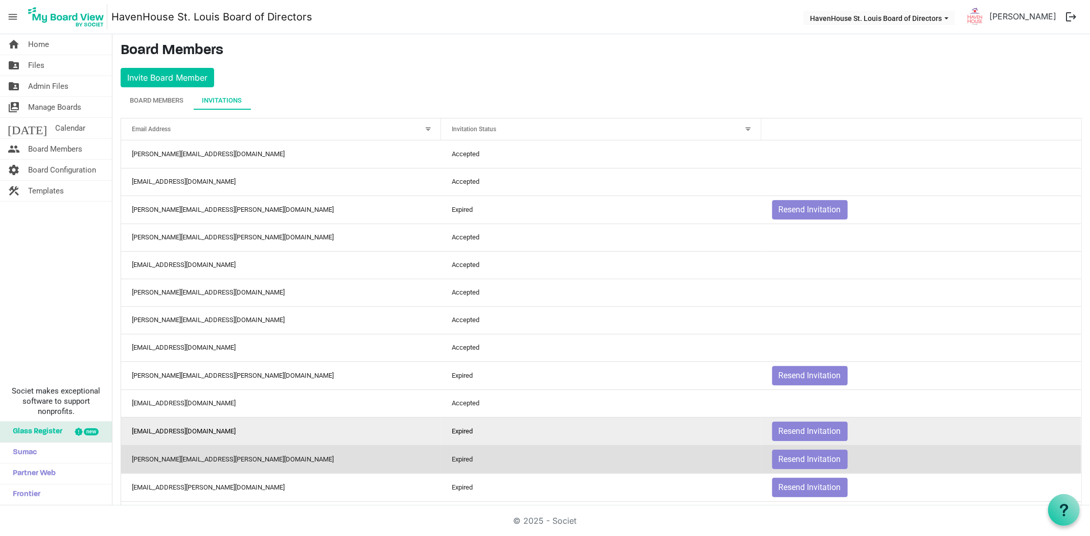
drag, startPoint x: 317, startPoint y: 438, endPoint x: 311, endPoint y: 439, distance: 6.2
click at [317, 438] on td "pagmeister@aol.com" at bounding box center [281, 431] width 320 height 28
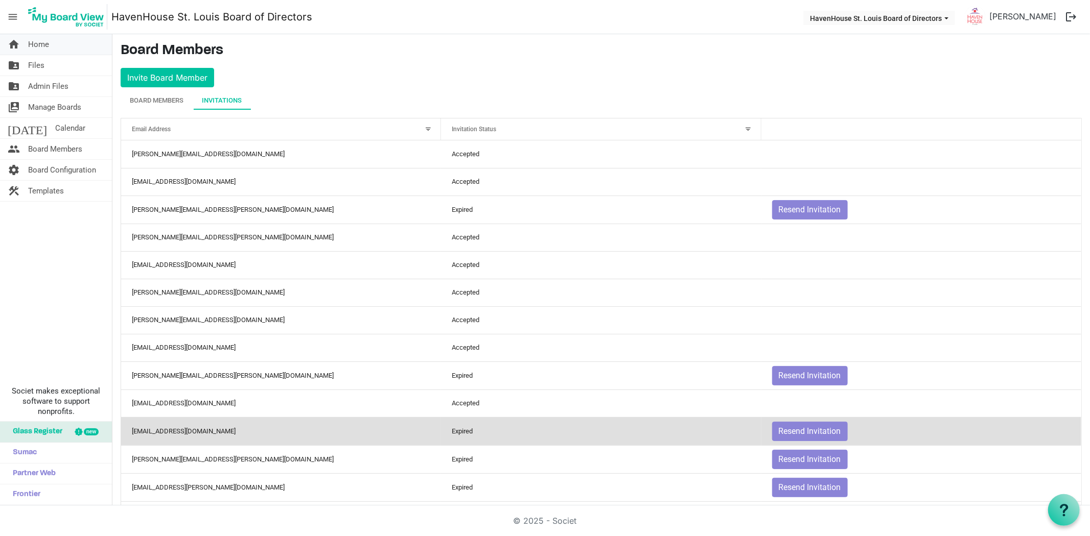
click at [27, 46] on link "home Home" at bounding box center [56, 44] width 112 height 20
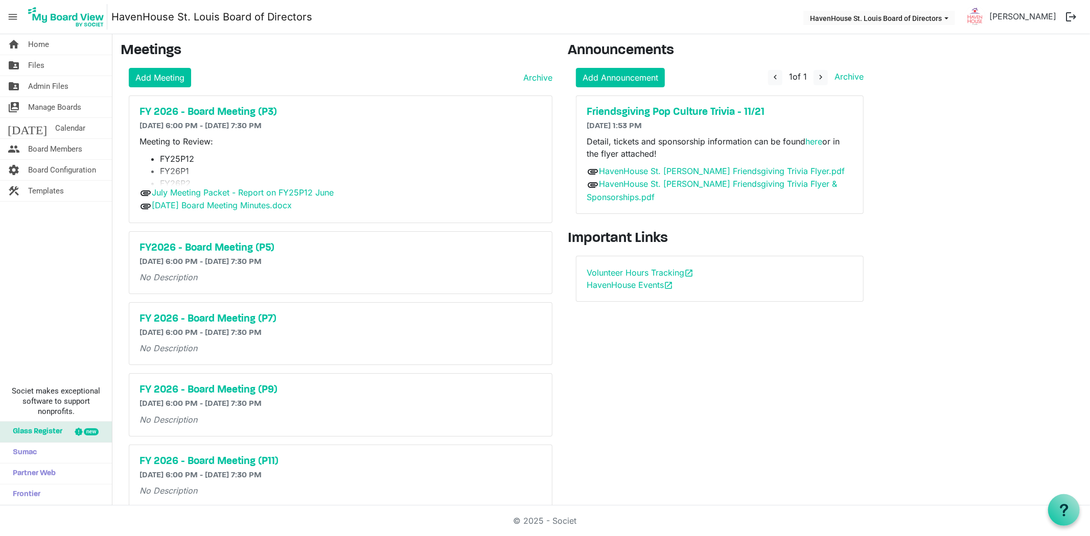
click at [660, 317] on div "Announcements Add Announcement navigate_before 1 of 1 navigate_next Archive Fri…" at bounding box center [719, 314] width 319 height 545
click at [714, 386] on div "Announcements Add Announcement navigate_before 1 of 1 navigate_next Archive Fri…" at bounding box center [719, 314] width 319 height 545
click at [31, 44] on span "Home" at bounding box center [38, 44] width 21 height 20
click at [46, 168] on span "Board Configuration" at bounding box center [62, 170] width 68 height 20
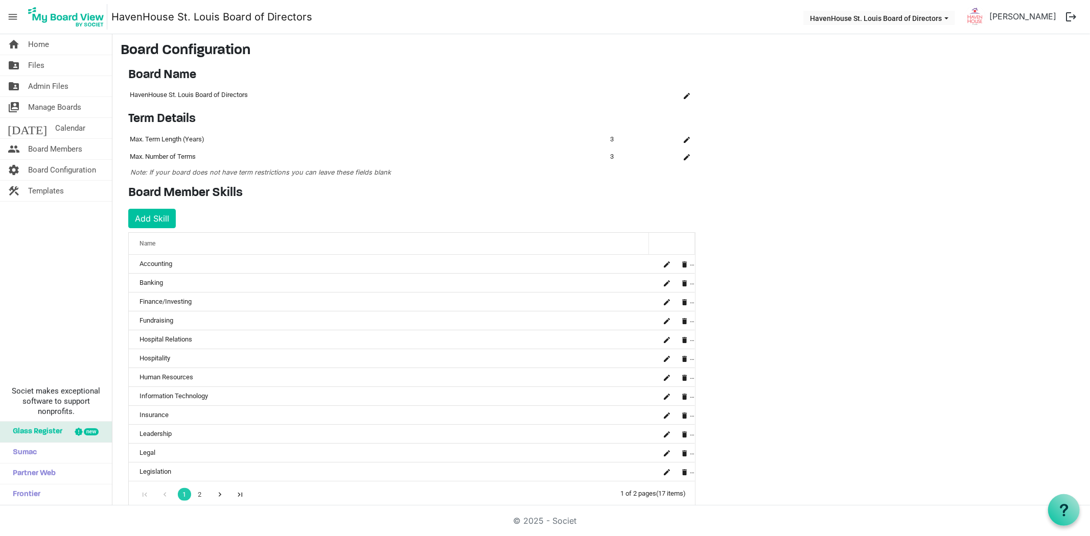
scroll to position [185, 0]
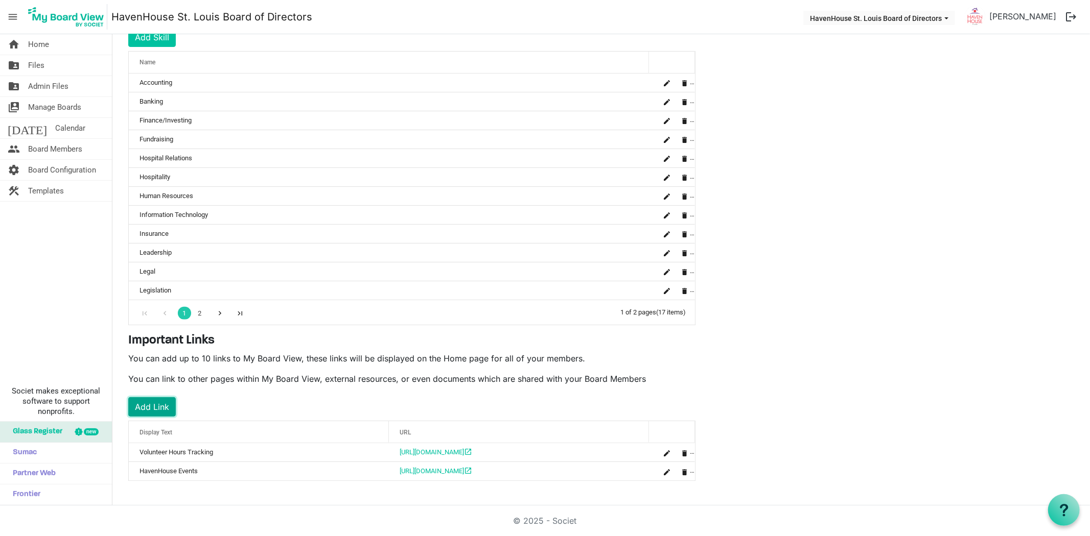
click at [155, 407] on button "Add Link" at bounding box center [152, 406] width 48 height 19
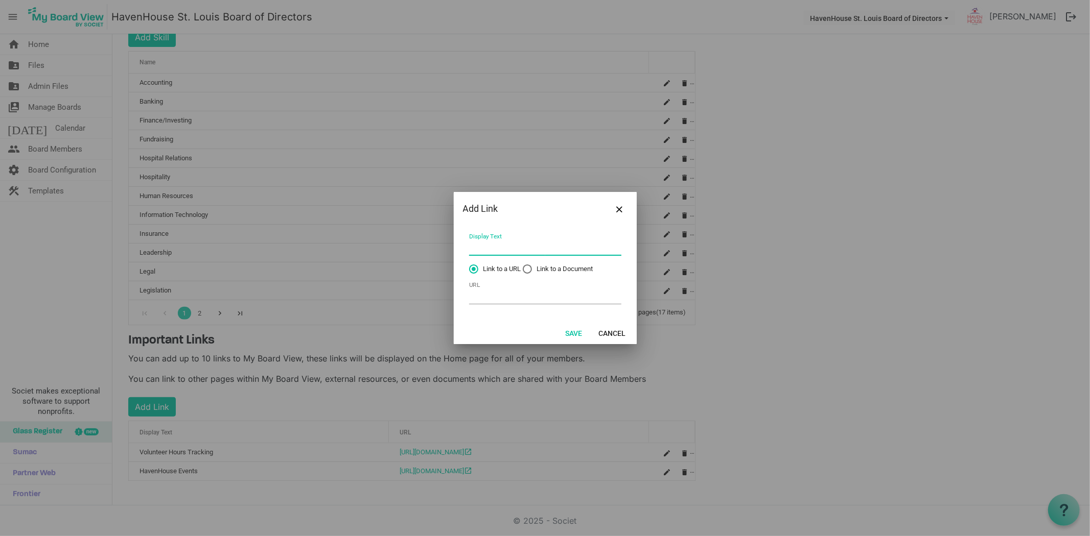
click at [521, 247] on input "Display Text" at bounding box center [545, 248] width 152 height 16
click at [467, 246] on table "Virtual Board Meeting Link Display Text Link to a URL Link to a Document URL Se…" at bounding box center [545, 269] width 165 height 87
click at [469, 246] on input "Virtual Board Meeting Link" at bounding box center [545, 248] width 152 height 16
type input "Zoom Board Meeting Link"
click at [525, 296] on input "URL" at bounding box center [545, 297] width 152 height 16
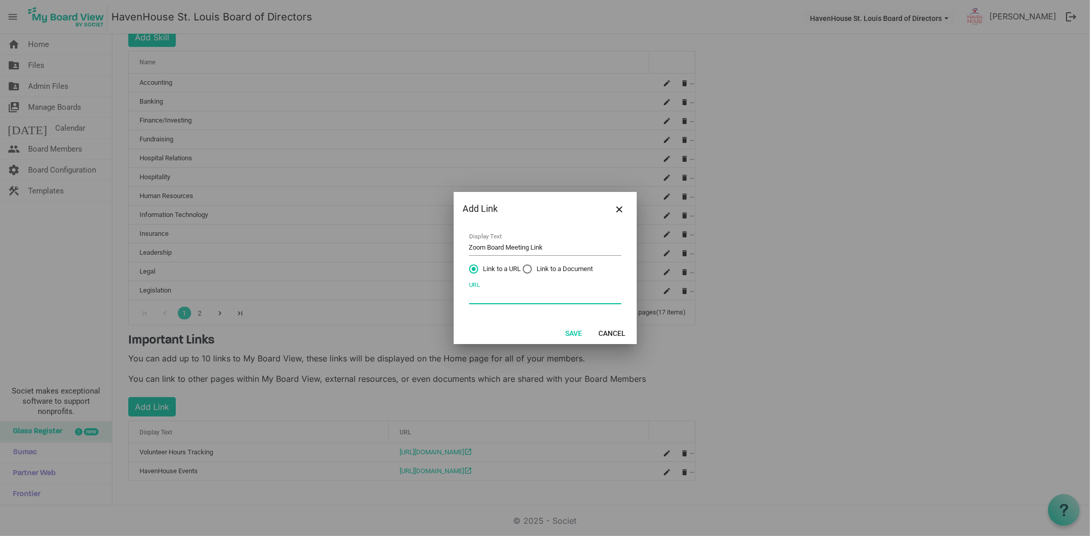
click at [482, 298] on input "URL" at bounding box center [545, 297] width 152 height 16
paste input "https://us02web.zoom.us/j/6769802857?omn=87172381408&from=addon"
type input "https://us02web.zoom.us/j/6769802857?omn=87172381408&from=addon"
click at [579, 330] on button "Save" at bounding box center [574, 333] width 30 height 14
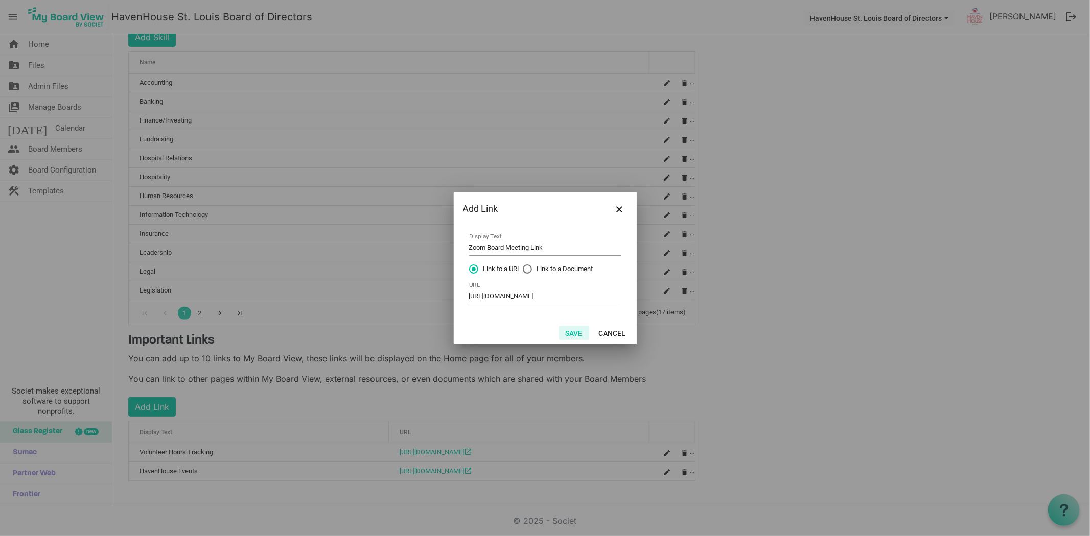
scroll to position [0, 0]
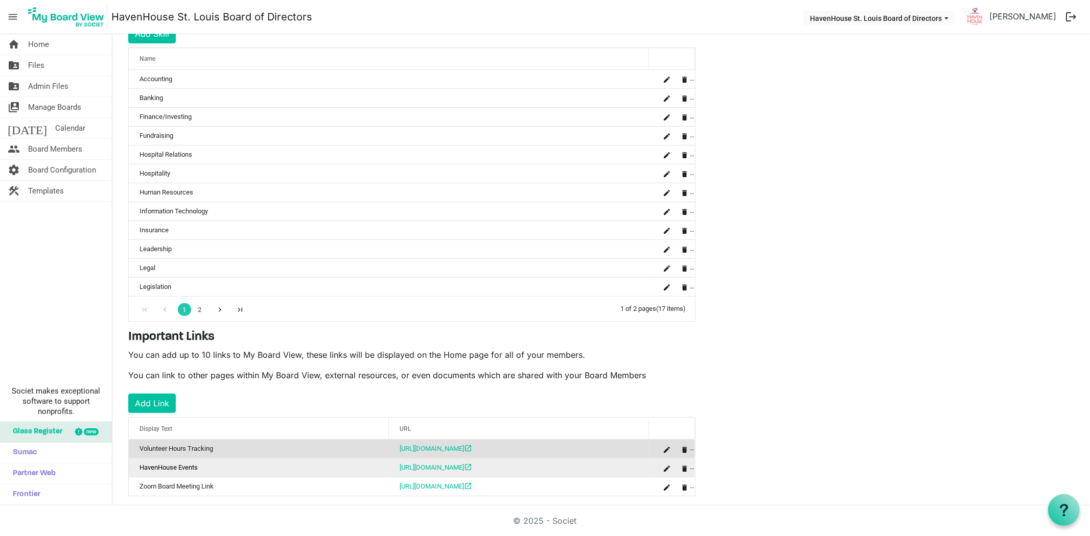
click at [284, 476] on td "HavenHouse Events" at bounding box center [259, 467] width 260 height 19
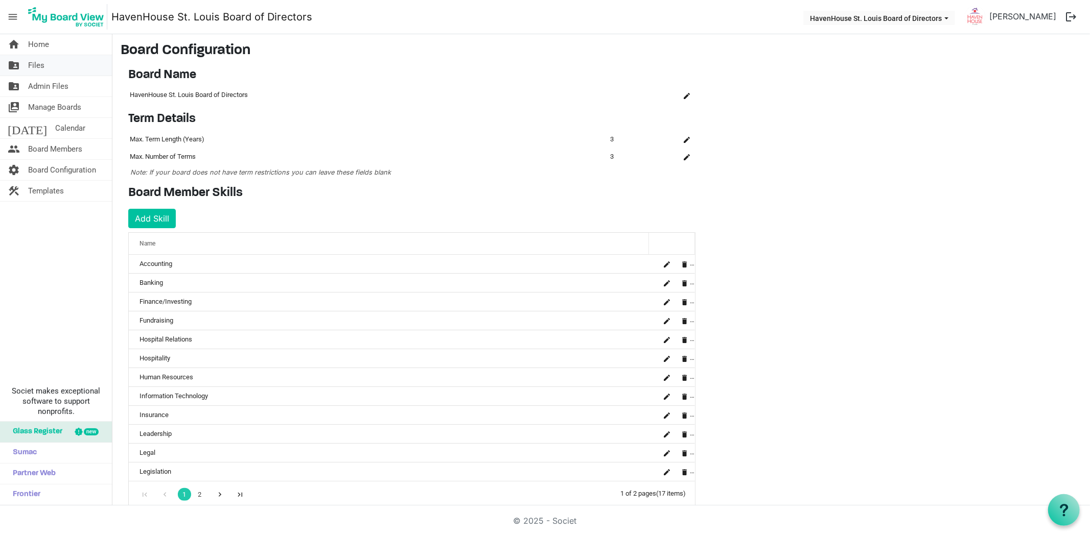
click at [24, 61] on link "folder_shared Files" at bounding box center [56, 65] width 112 height 20
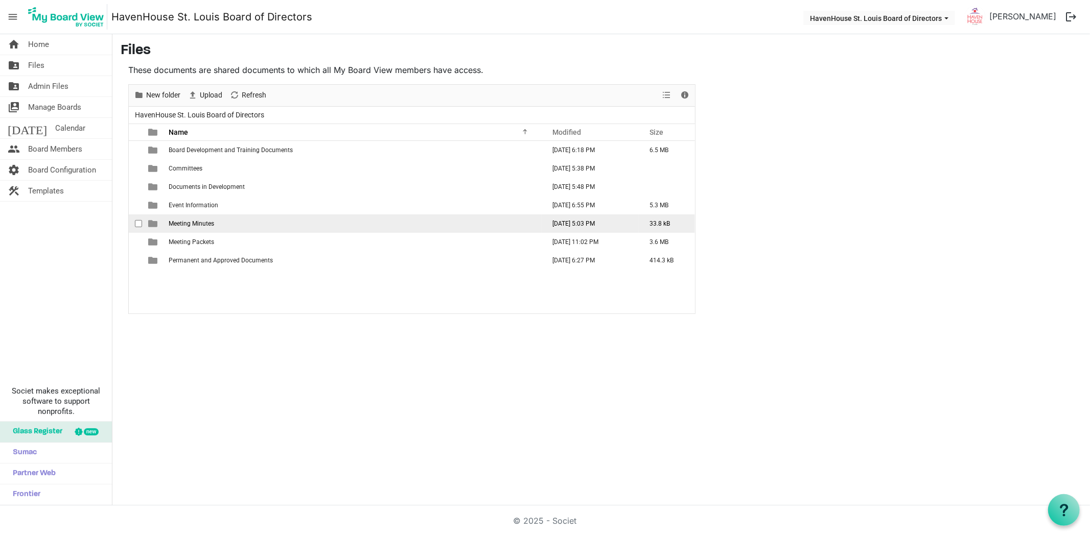
click at [193, 227] on td "Meeting Minutes" at bounding box center [354, 224] width 376 height 18
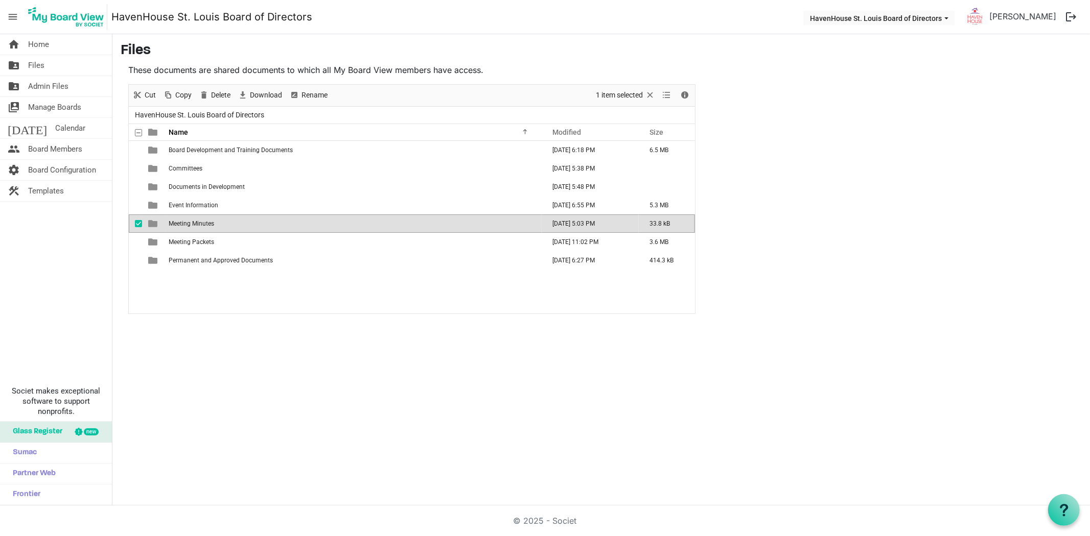
click at [193, 227] on td "Meeting Minutes" at bounding box center [354, 224] width 376 height 18
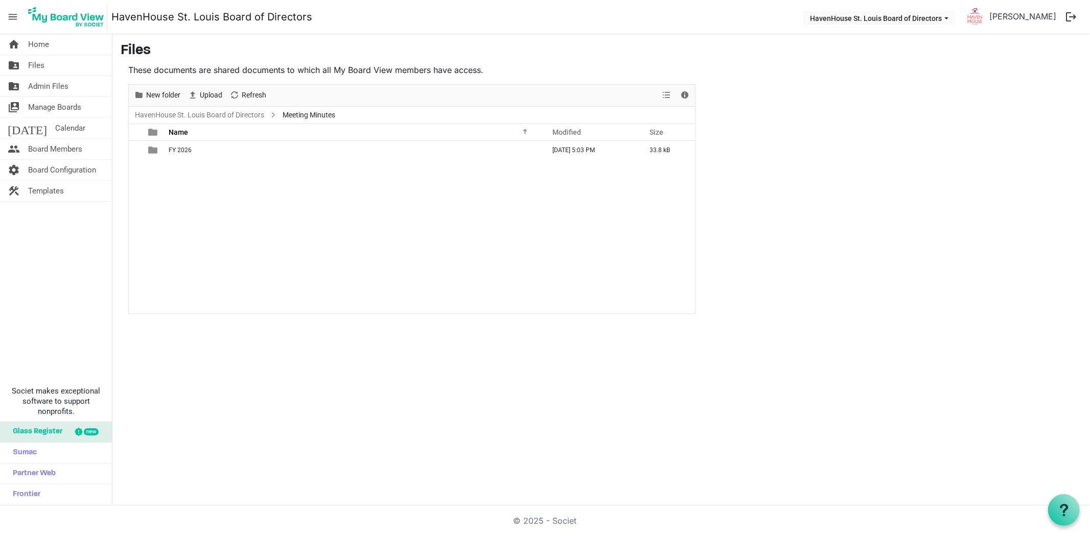
click at [248, 368] on div "home Home folder_shared Files folder_shared Admin Files switch_account Manage B…" at bounding box center [545, 270] width 1090 height 472
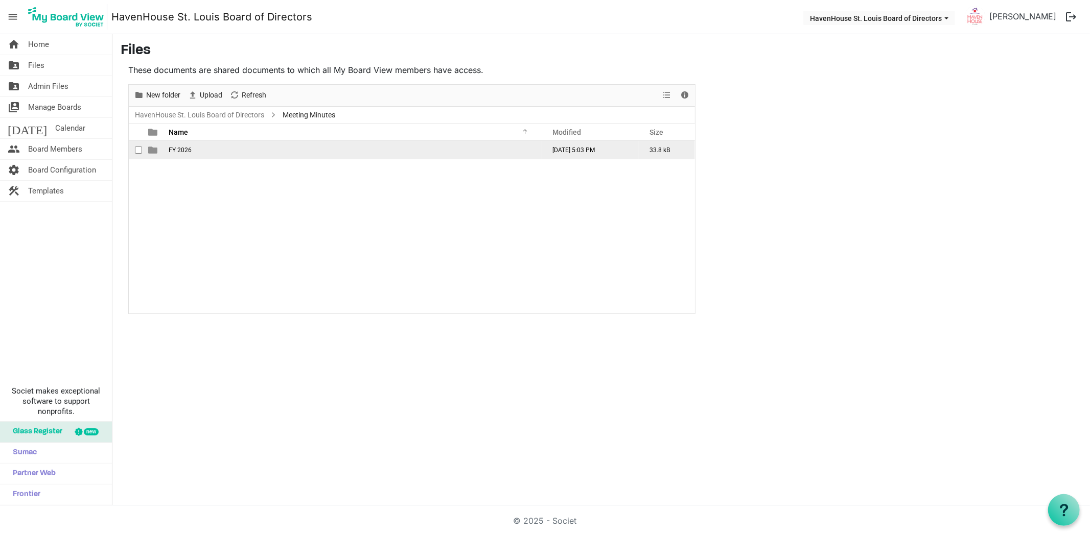
click at [174, 154] on td "FY 2026" at bounding box center [354, 150] width 376 height 18
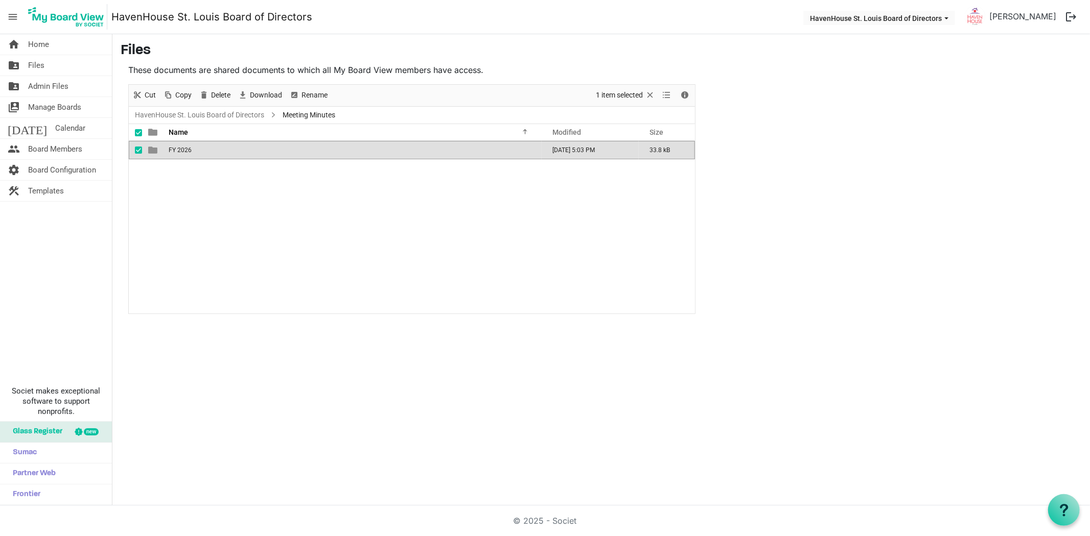
click at [174, 154] on td "FY 2026" at bounding box center [354, 150] width 376 height 18
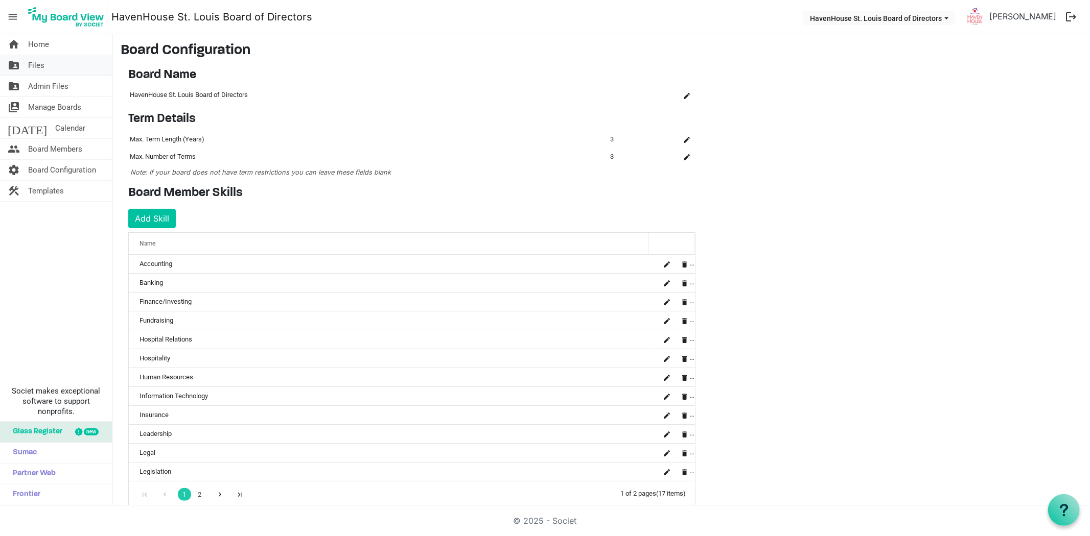
click at [33, 65] on span "Files" at bounding box center [36, 65] width 16 height 20
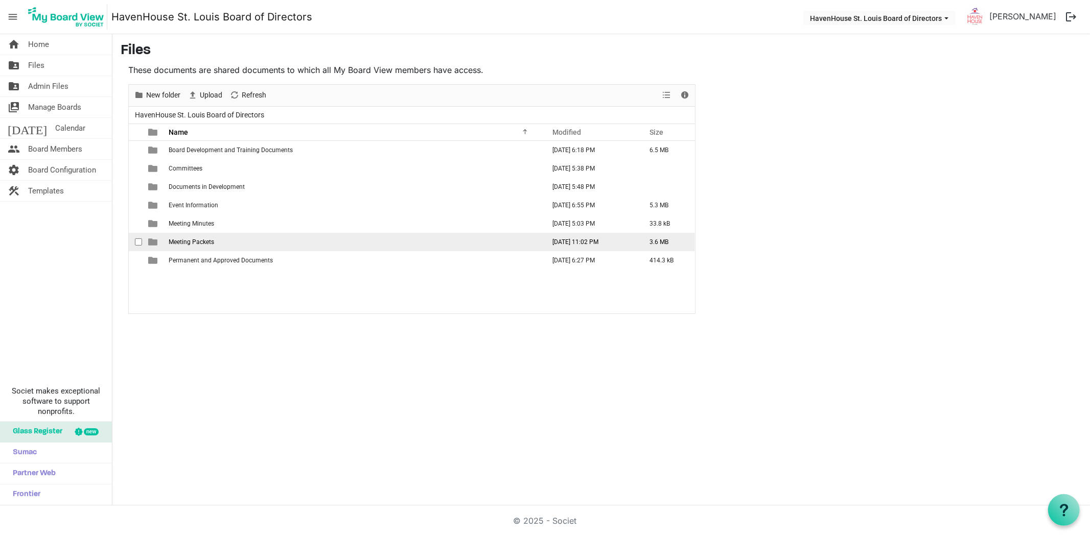
click at [206, 244] on span "Meeting Packets" at bounding box center [191, 242] width 45 height 7
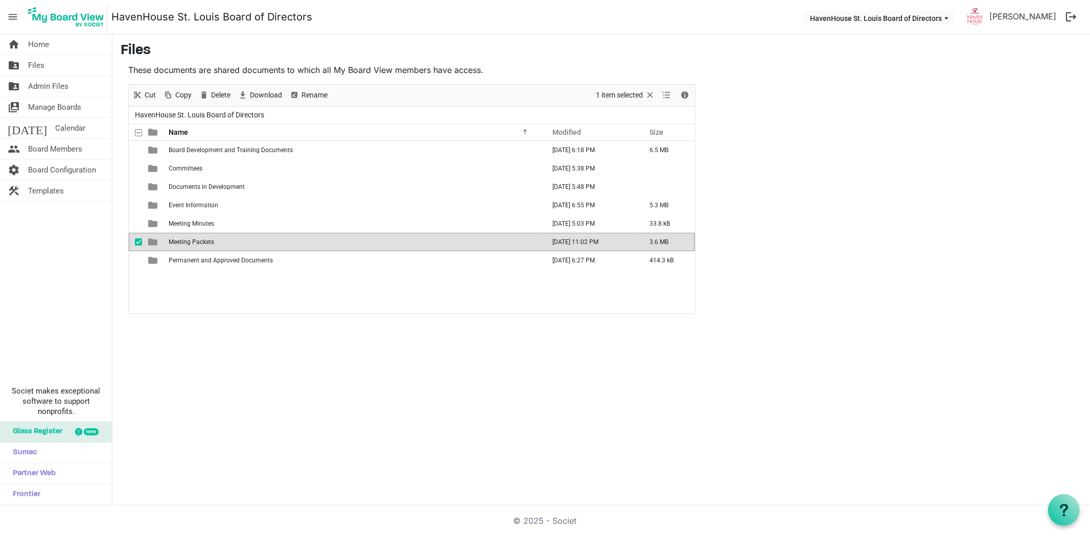
click at [206, 244] on span "Meeting Packets" at bounding box center [191, 242] width 45 height 7
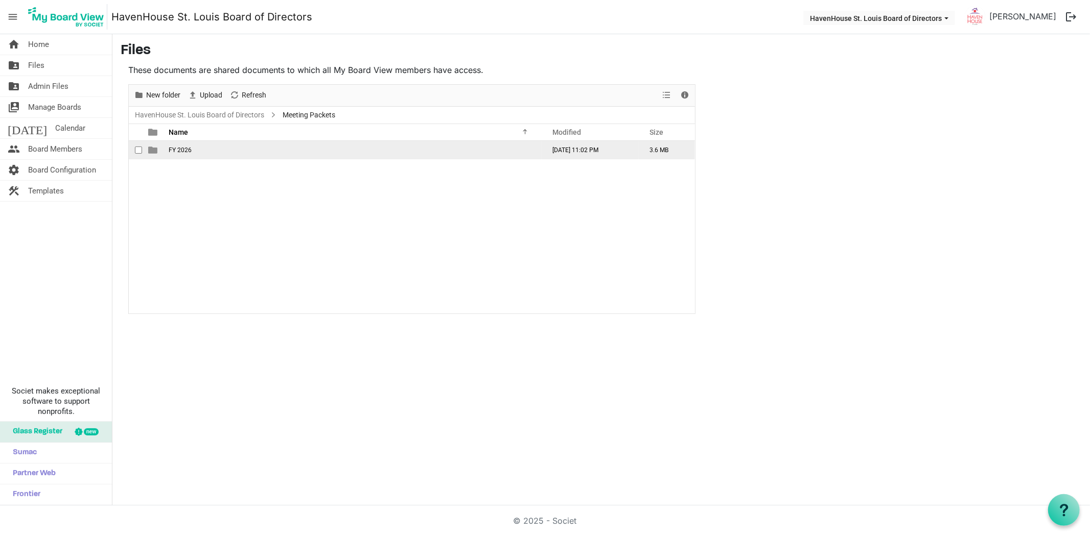
click at [174, 150] on span "FY 2026" at bounding box center [180, 150] width 23 height 7
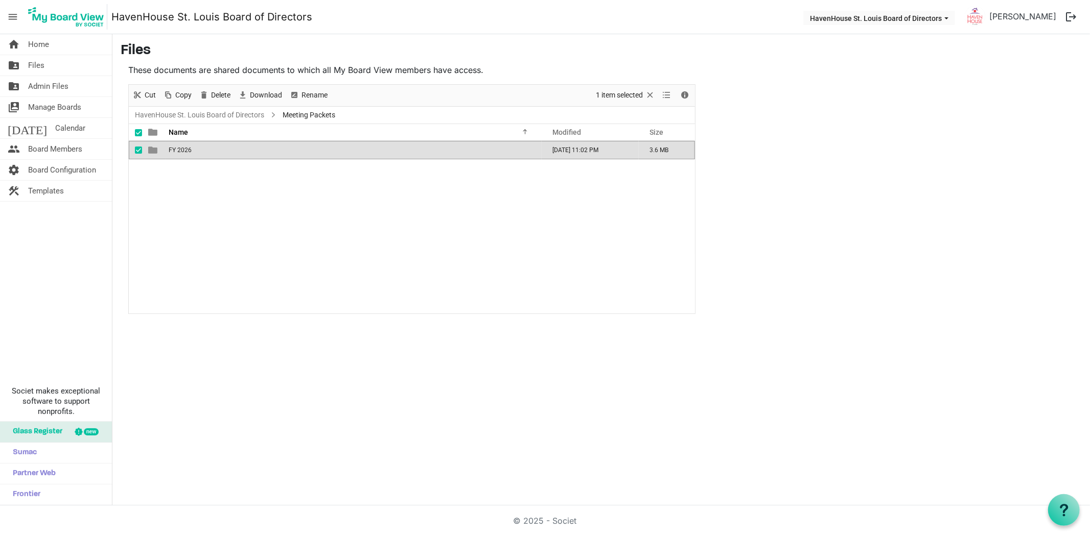
click at [174, 150] on span "FY 2026" at bounding box center [180, 150] width 23 height 7
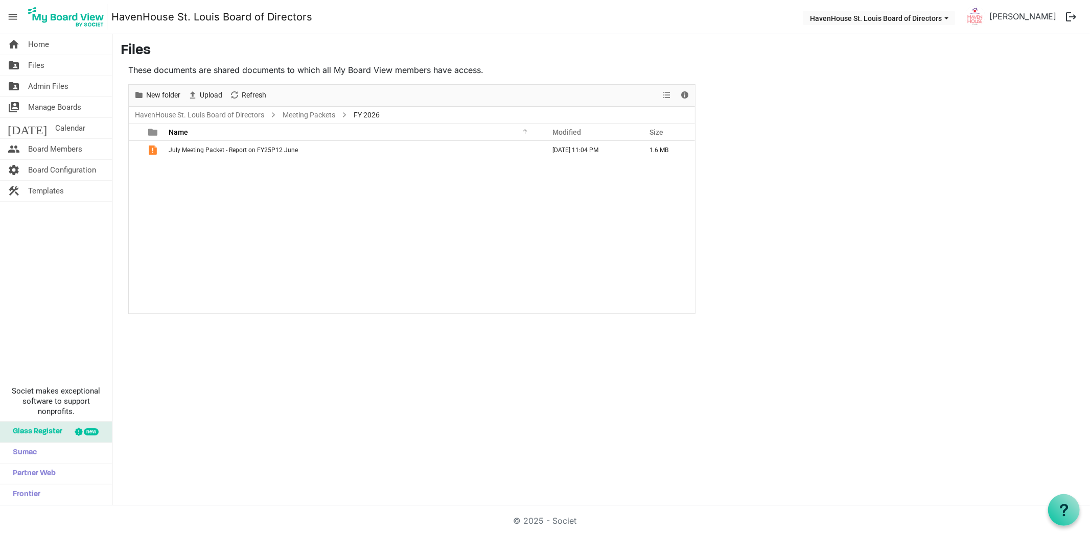
click at [244, 210] on div "July Meeting Packet - Report on FY25P12 June [DATE] 11:04 PM 1.6 MB" at bounding box center [412, 227] width 566 height 173
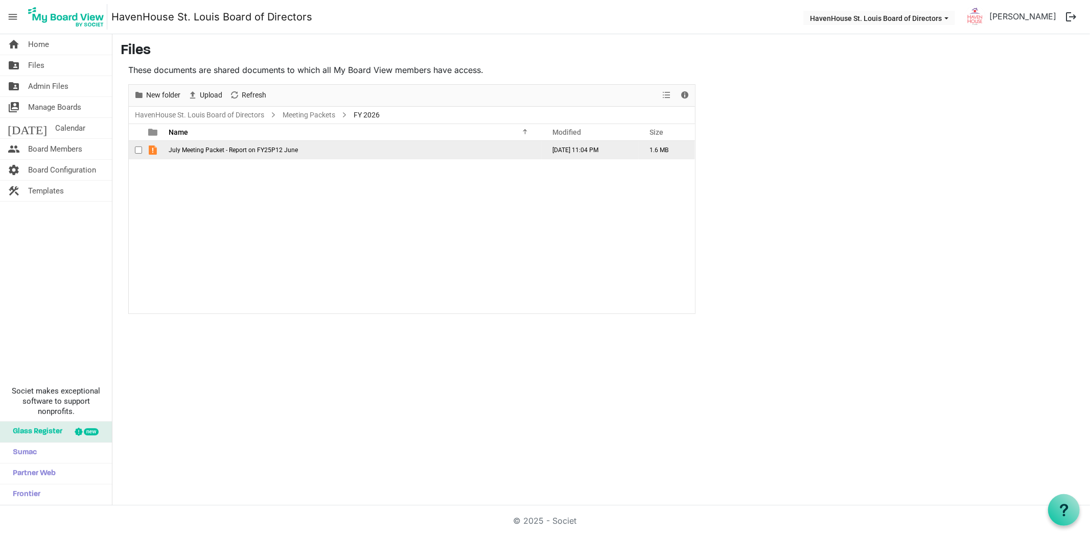
click at [206, 151] on span "July Meeting Packet - Report on FY25P12 June" at bounding box center [233, 150] width 129 height 7
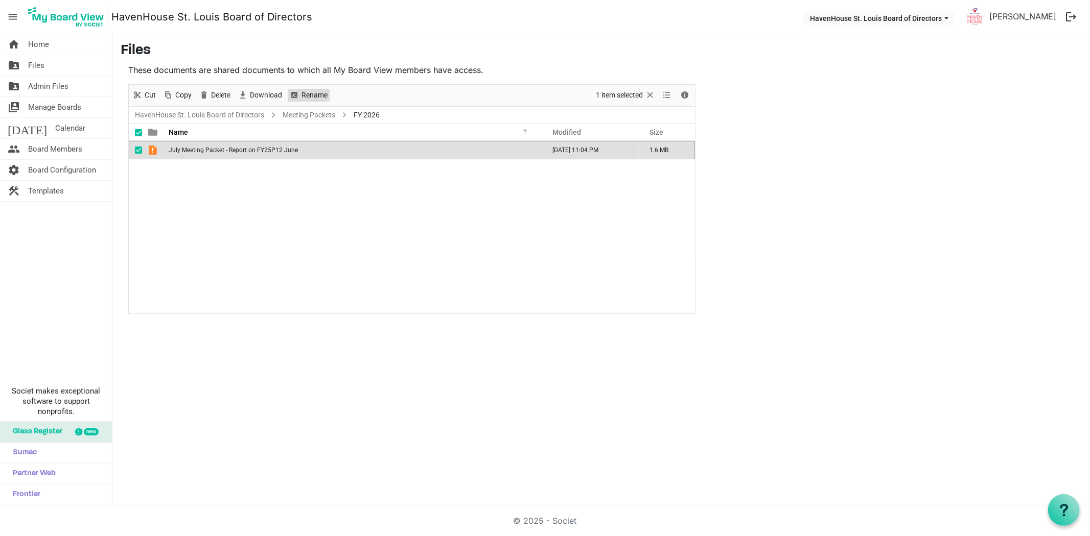
click at [305, 98] on span "Rename" at bounding box center [314, 95] width 28 height 13
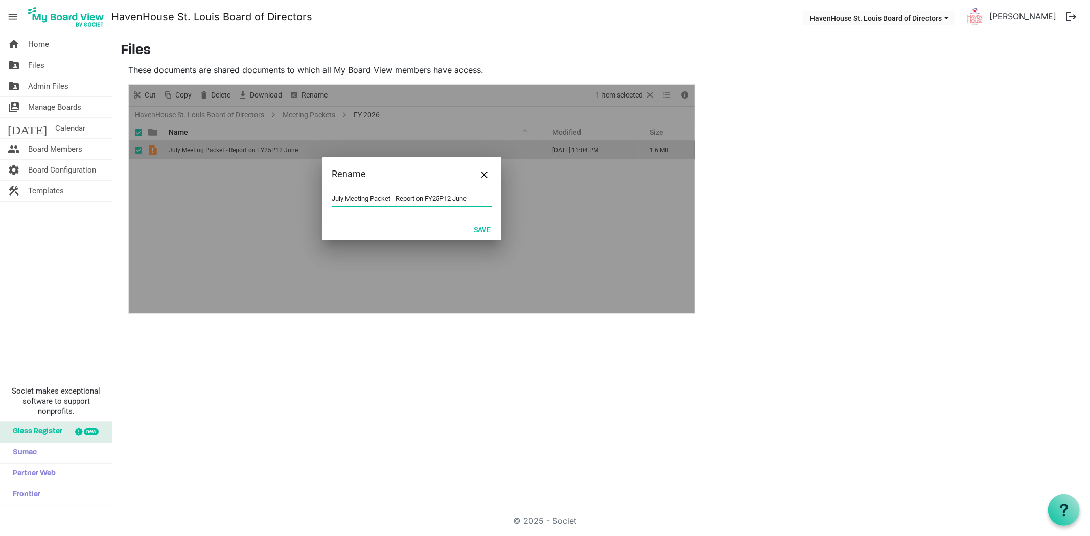
click at [356, 197] on input "July Meeting Packet - Report on FY25P12 June" at bounding box center [412, 198] width 160 height 15
click at [347, 197] on input "July Meeting Packet - Report on FY25P12 June" at bounding box center [412, 198] width 160 height 15
drag, startPoint x: 345, startPoint y: 200, endPoint x: 318, endPoint y: 198, distance: 27.1
click at [318, 198] on div "Rename FY26July Meeting Packet - Report on FY25P12 June Save" at bounding box center [412, 199] width 566 height 229
click at [355, 197] on input "FY26July Meeting Packet - Report on FY25P12 June" at bounding box center [412, 198] width 160 height 15
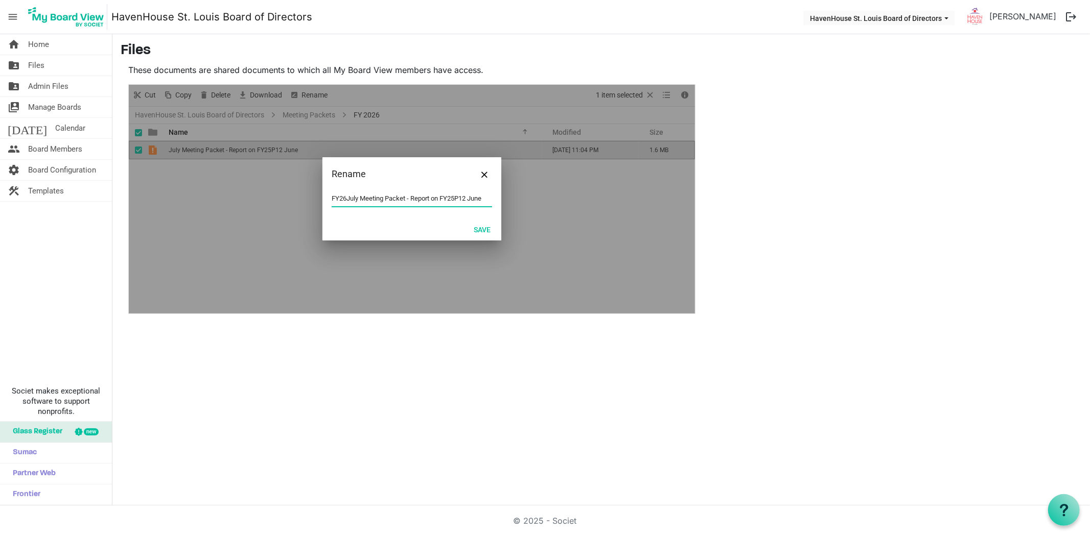
drag, startPoint x: 345, startPoint y: 198, endPoint x: 263, endPoint y: 198, distance: 82.8
click at [263, 198] on div "Rename FY26July Meeting Packet - Report on FY25P12 June Save" at bounding box center [412, 199] width 566 height 229
click at [376, 200] on input "July Meeting Packet - Report on FY25P12 June" at bounding box center [412, 198] width 160 height 15
click at [363, 197] on input "July Meeting Packet - Report on FY25P12 June" at bounding box center [412, 198] width 160 height 15
drag, startPoint x: 332, startPoint y: 196, endPoint x: 396, endPoint y: 197, distance: 63.9
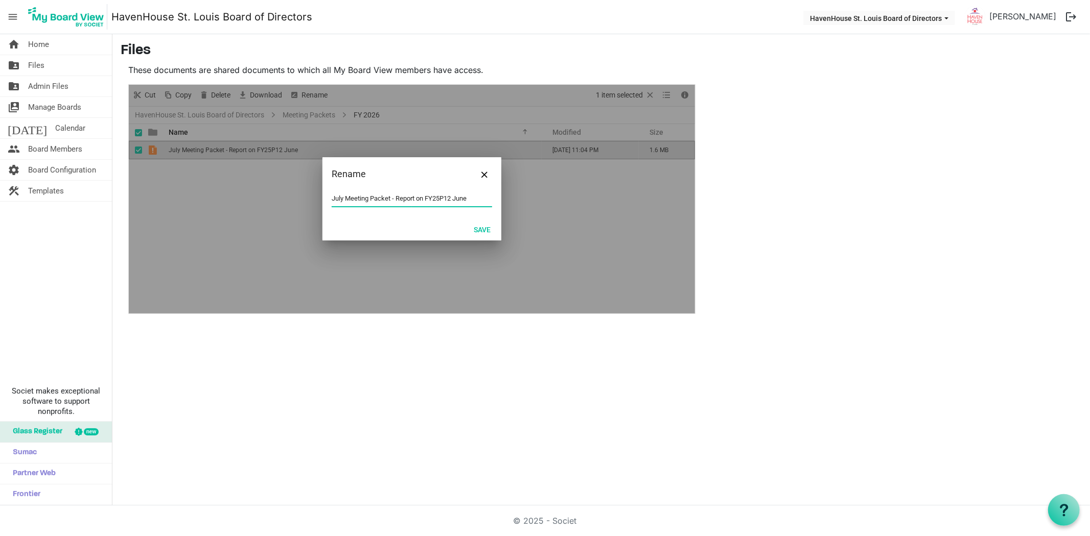
click at [396, 197] on input "July Meeting Packet - Report on FY25P12 June" at bounding box center [412, 198] width 160 height 15
click at [359, 199] on input "Report on FY25P12 June" at bounding box center [412, 198] width 160 height 15
drag, startPoint x: 361, startPoint y: 199, endPoint x: 250, endPoint y: 198, distance: 110.4
click at [250, 198] on div "Rename Report on FY25P12 June Save" at bounding box center [412, 199] width 566 height 229
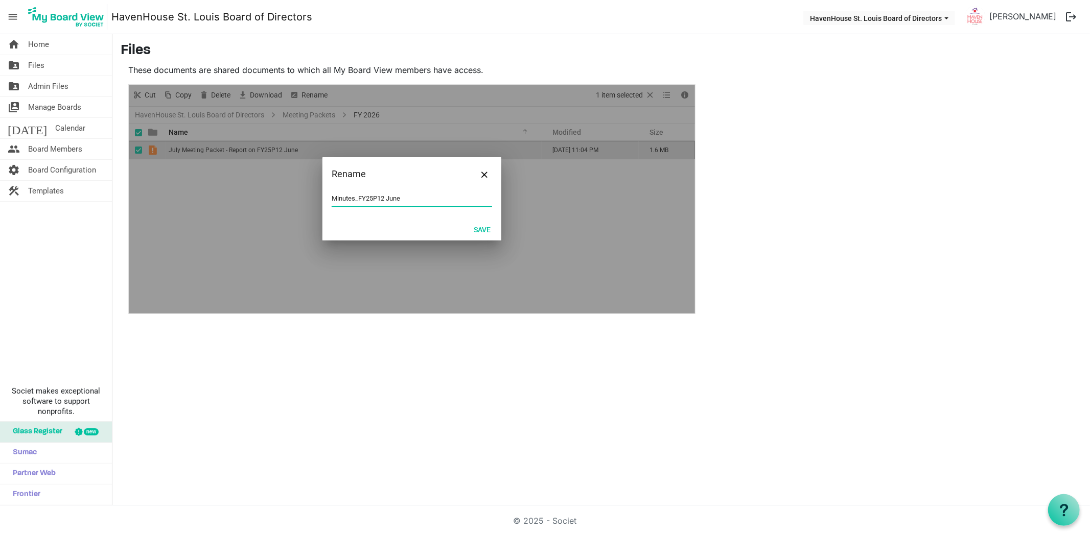
click at [422, 197] on input "Minutes_FY25P12 June" at bounding box center [412, 198] width 160 height 15
click at [332, 200] on input "Minutes_FY25P12 June" at bounding box center [412, 198] width 160 height 15
click at [415, 196] on input "Minutes_FY25P12 June" at bounding box center [412, 198] width 160 height 15
type input "Minutes_FY25P12 June"
click at [481, 170] on button "Close" at bounding box center [484, 174] width 15 height 15
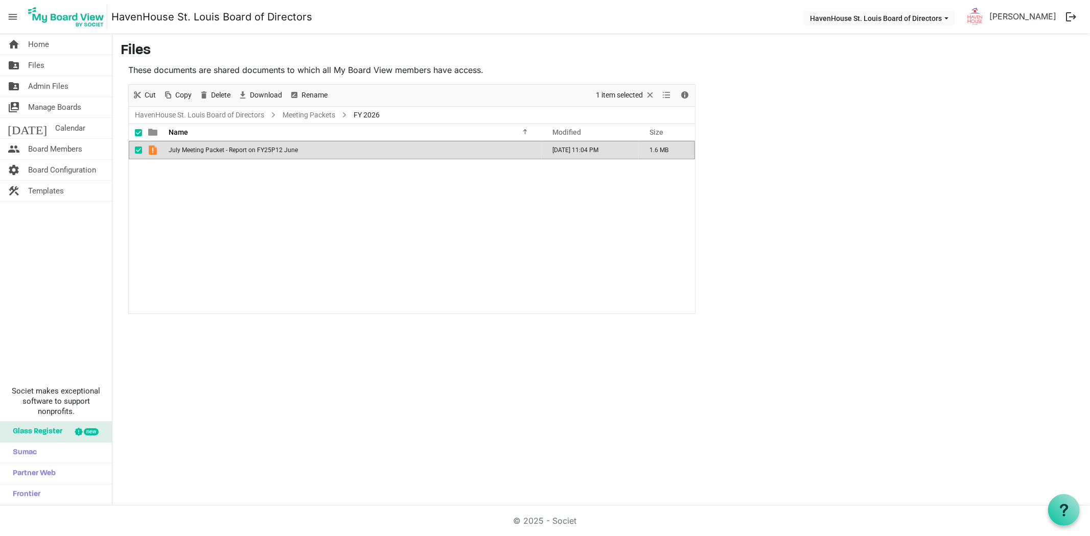
click at [302, 228] on div "July Meeting Packet - Report on FY25P12 June [DATE] 11:04 PM 1.6 MB" at bounding box center [412, 227] width 566 height 173
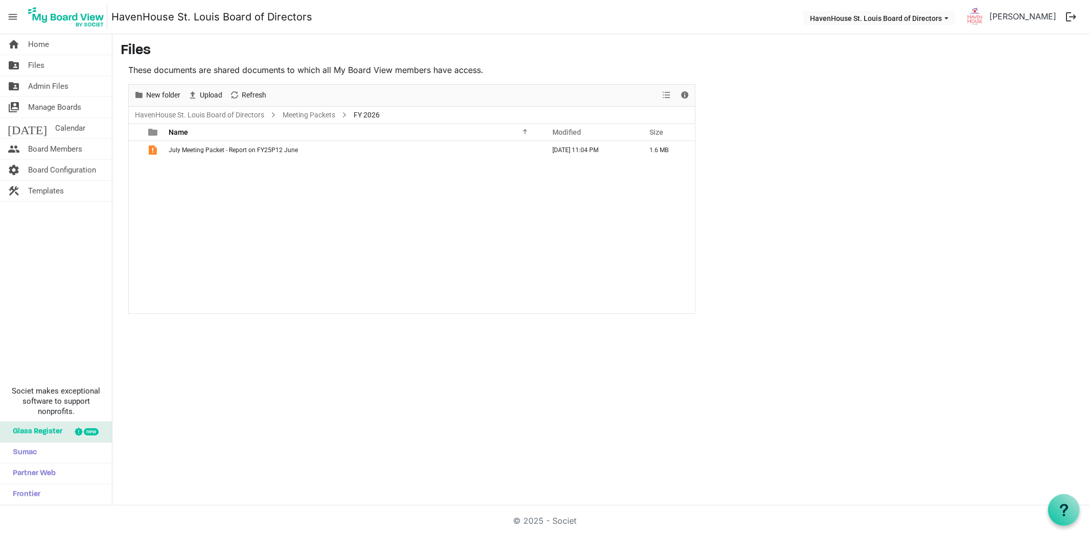
drag, startPoint x: 876, startPoint y: 178, endPoint x: 620, endPoint y: 1, distance: 311.1
click at [877, 178] on main "Files These documents are shared documents to which all My Board View members h…" at bounding box center [600, 178] width 977 height 288
